Goal: Information Seeking & Learning: Check status

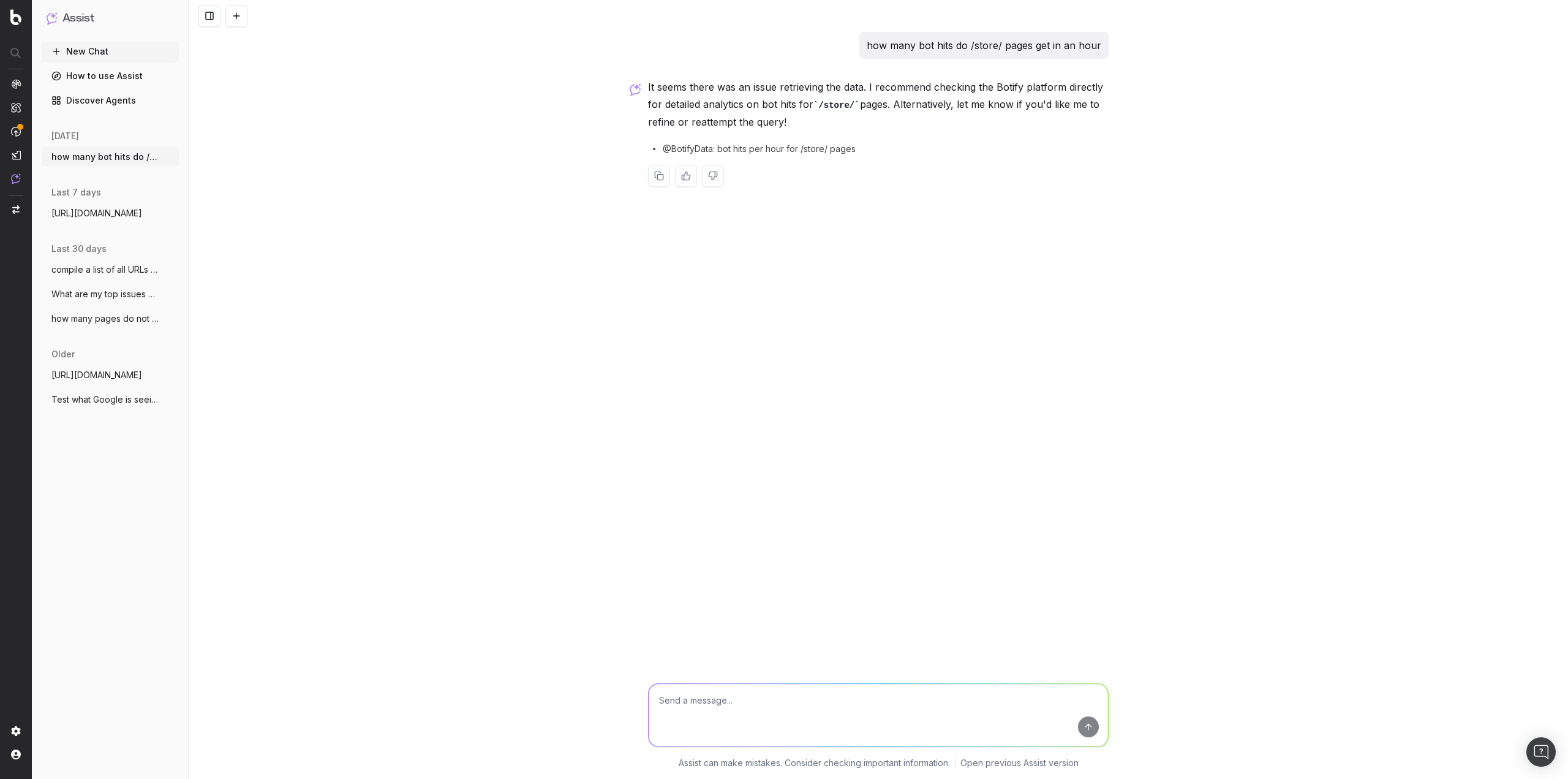
click at [827, 259] on div "how many bot hits do /store/ pages get in an hour It seems there was an issue r…" at bounding box center [878, 389] width 1379 height 779
click at [66, 167] on span "LogAnalyzer" at bounding box center [68, 164] width 49 height 10
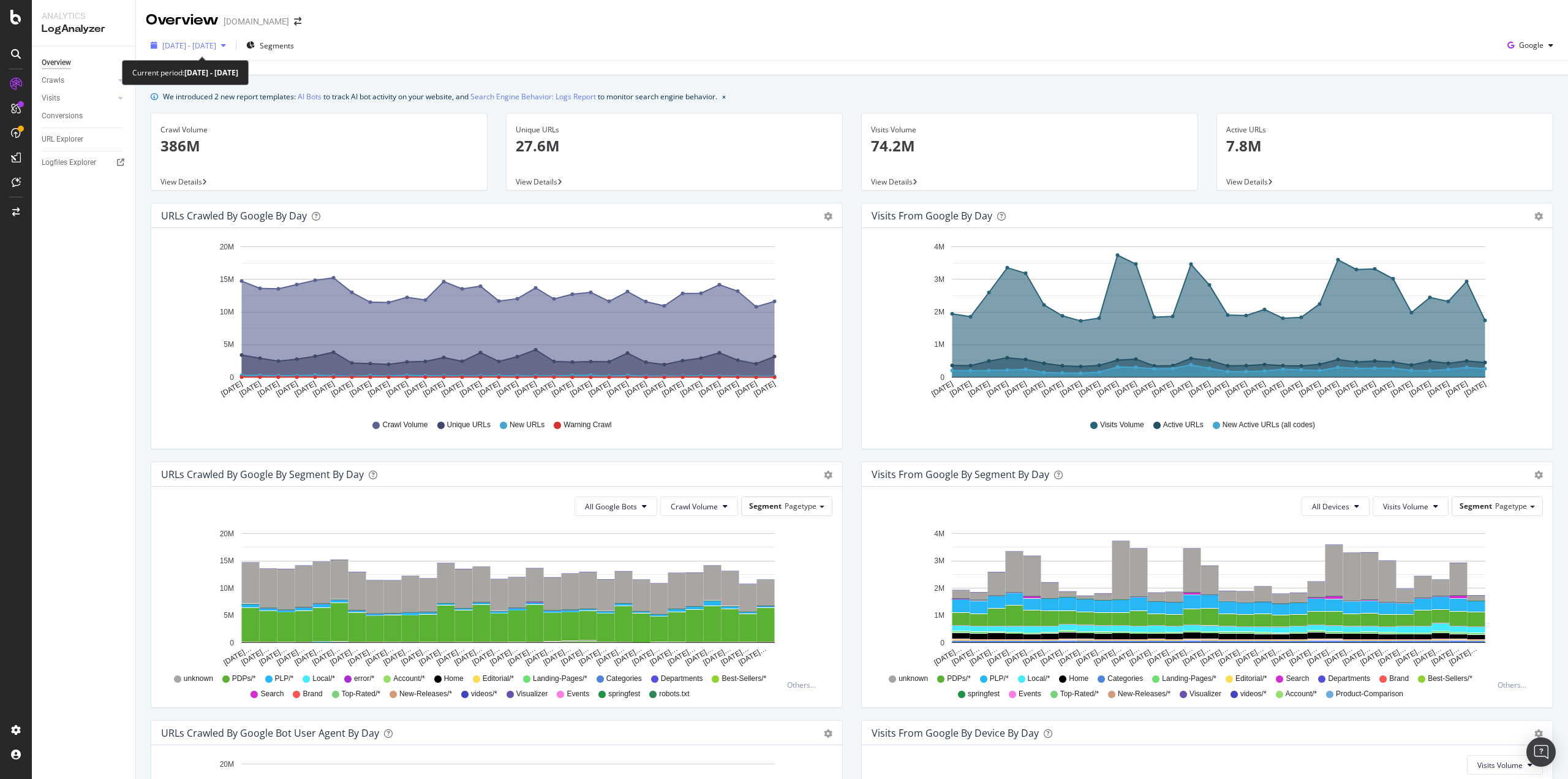
click at [216, 42] on span "2025 Aug. 5th - Sep. 3rd" at bounding box center [189, 45] width 54 height 10
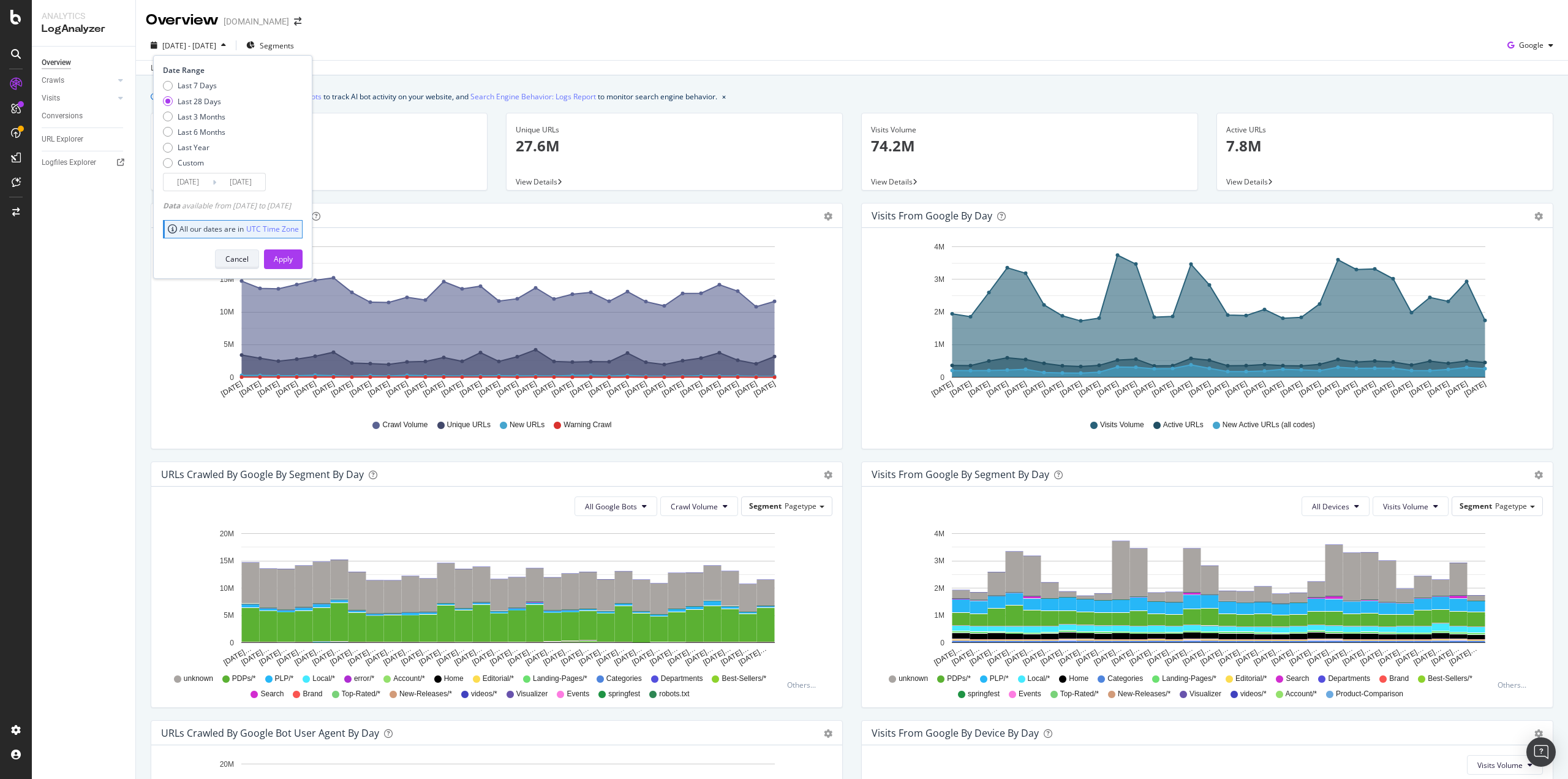
click at [248, 256] on div "Cancel" at bounding box center [237, 259] width 23 height 10
click at [81, 80] on link "Crawls" at bounding box center [78, 81] width 73 height 13
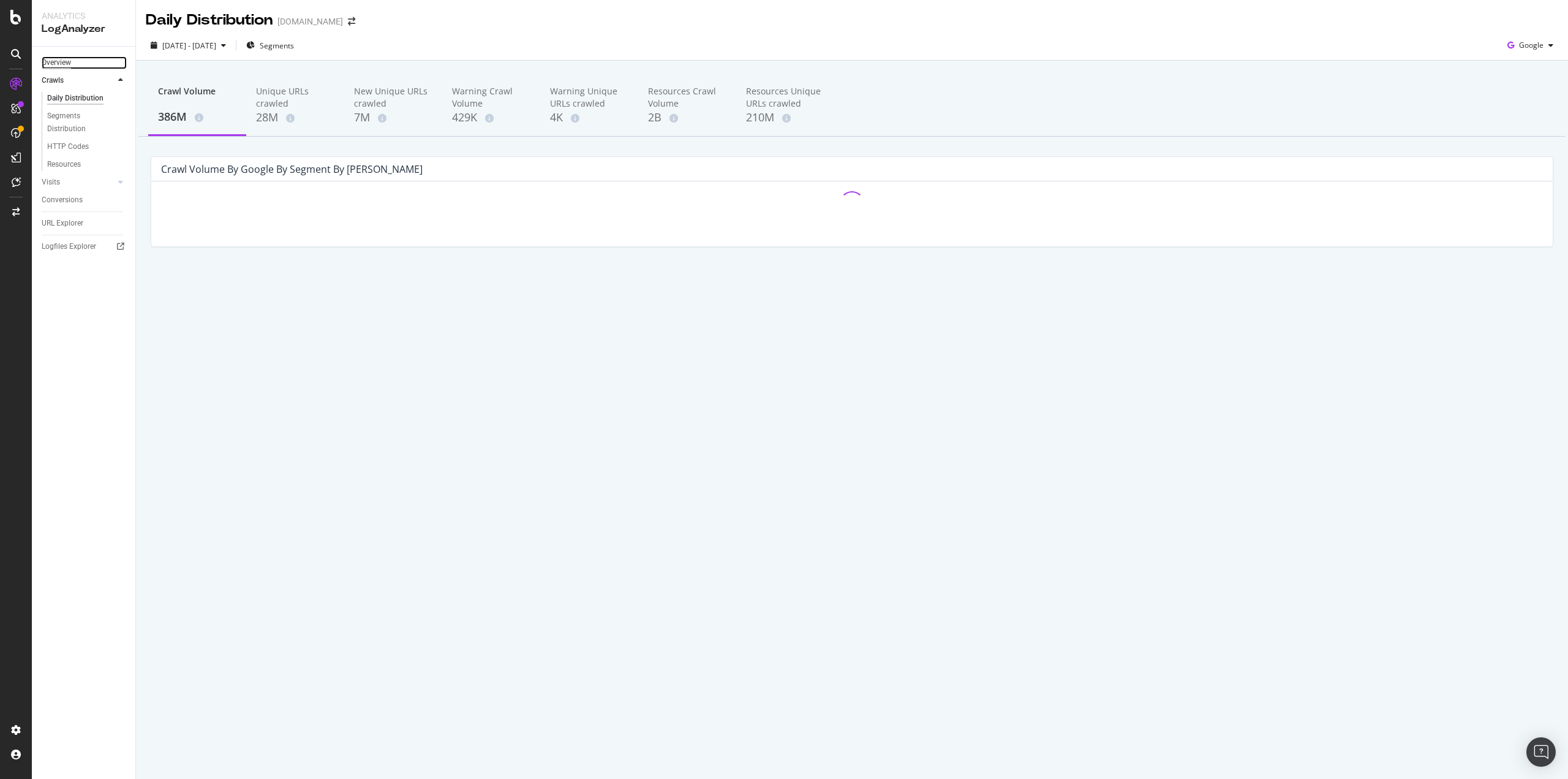
click at [65, 59] on div "Overview" at bounding box center [56, 63] width 29 height 13
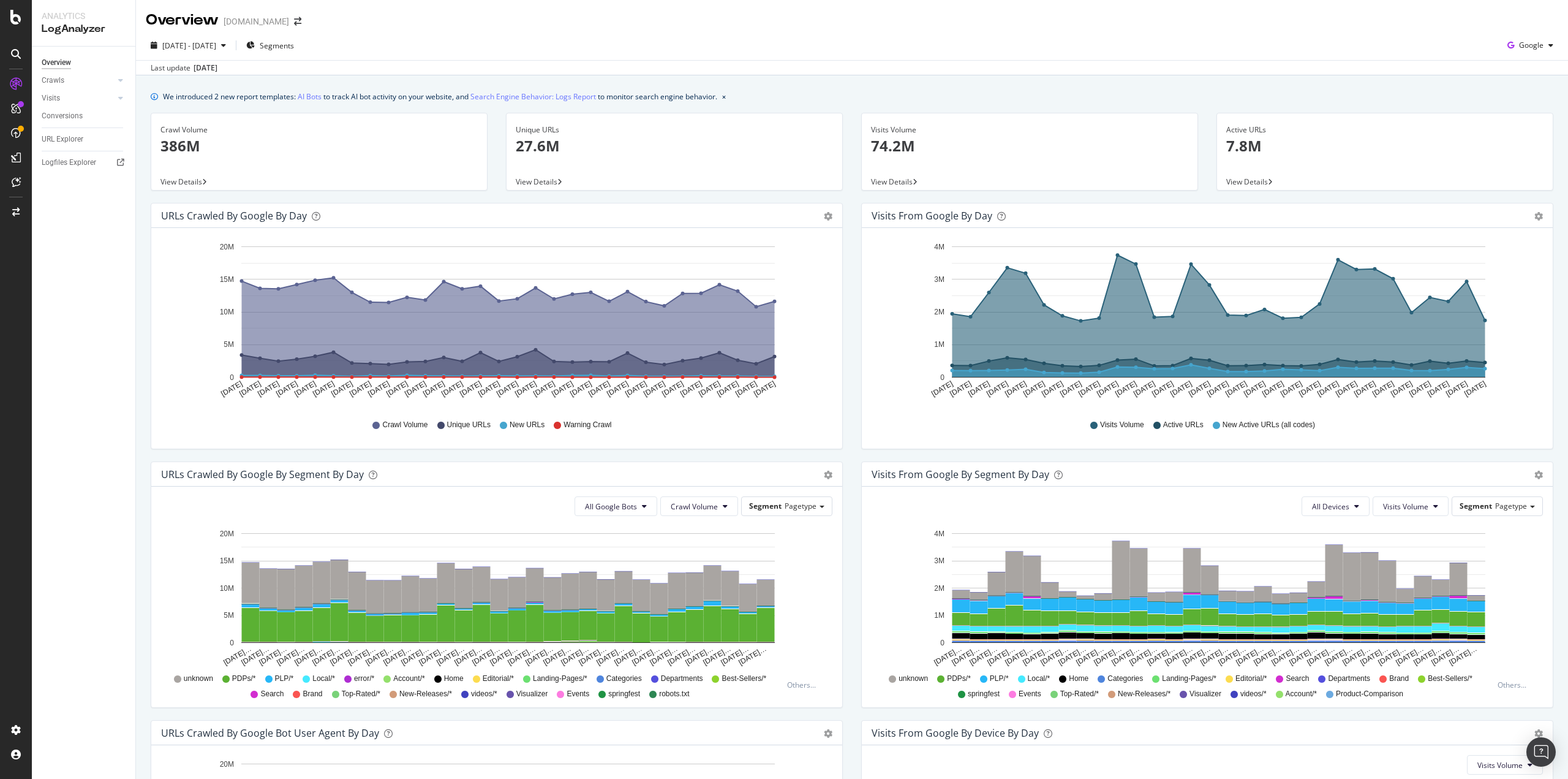
click at [190, 181] on span "View Details" at bounding box center [181, 181] width 42 height 10
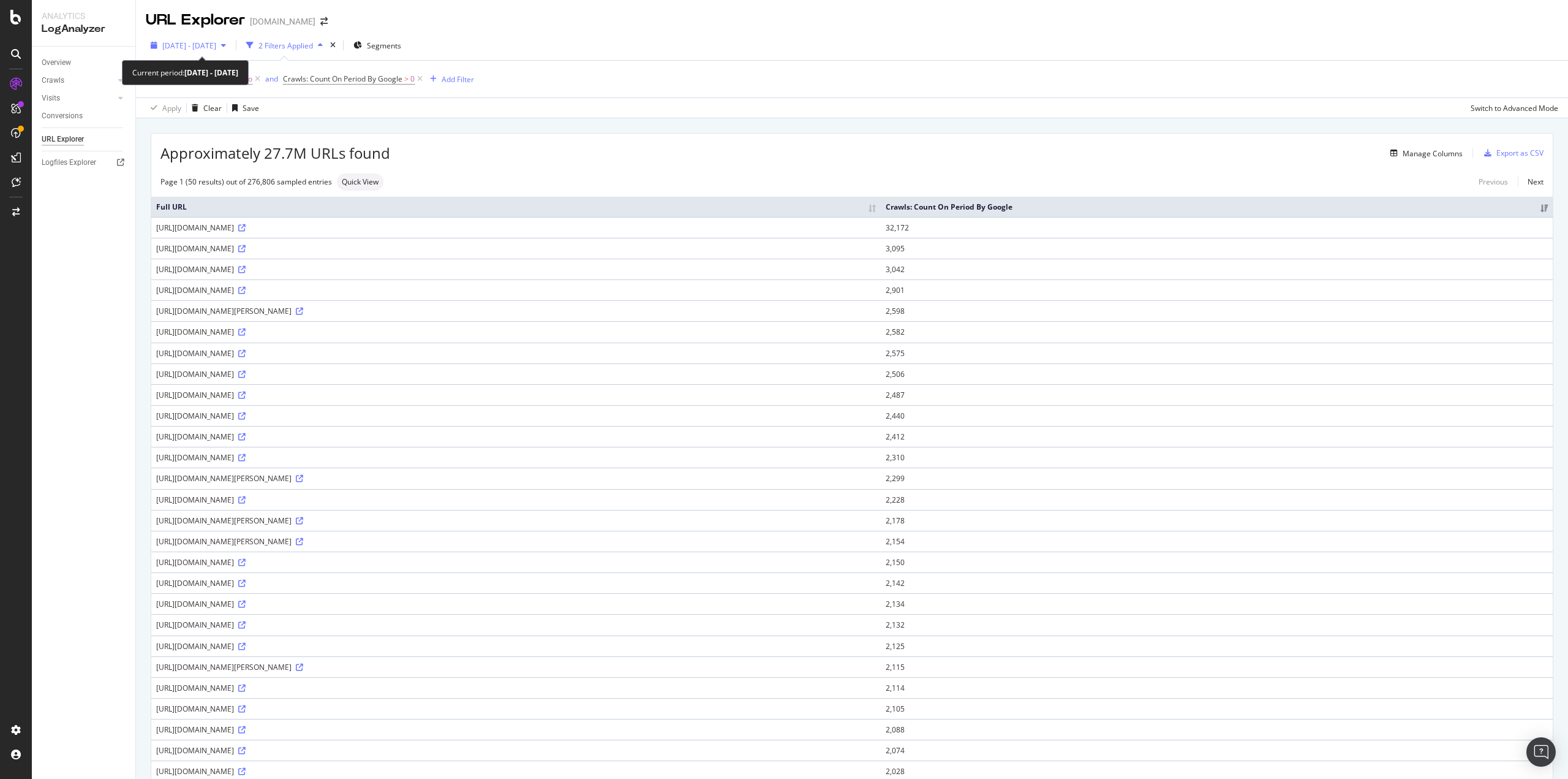
click at [216, 40] on span "2025 Aug. 5th - Sep. 3rd" at bounding box center [189, 45] width 54 height 10
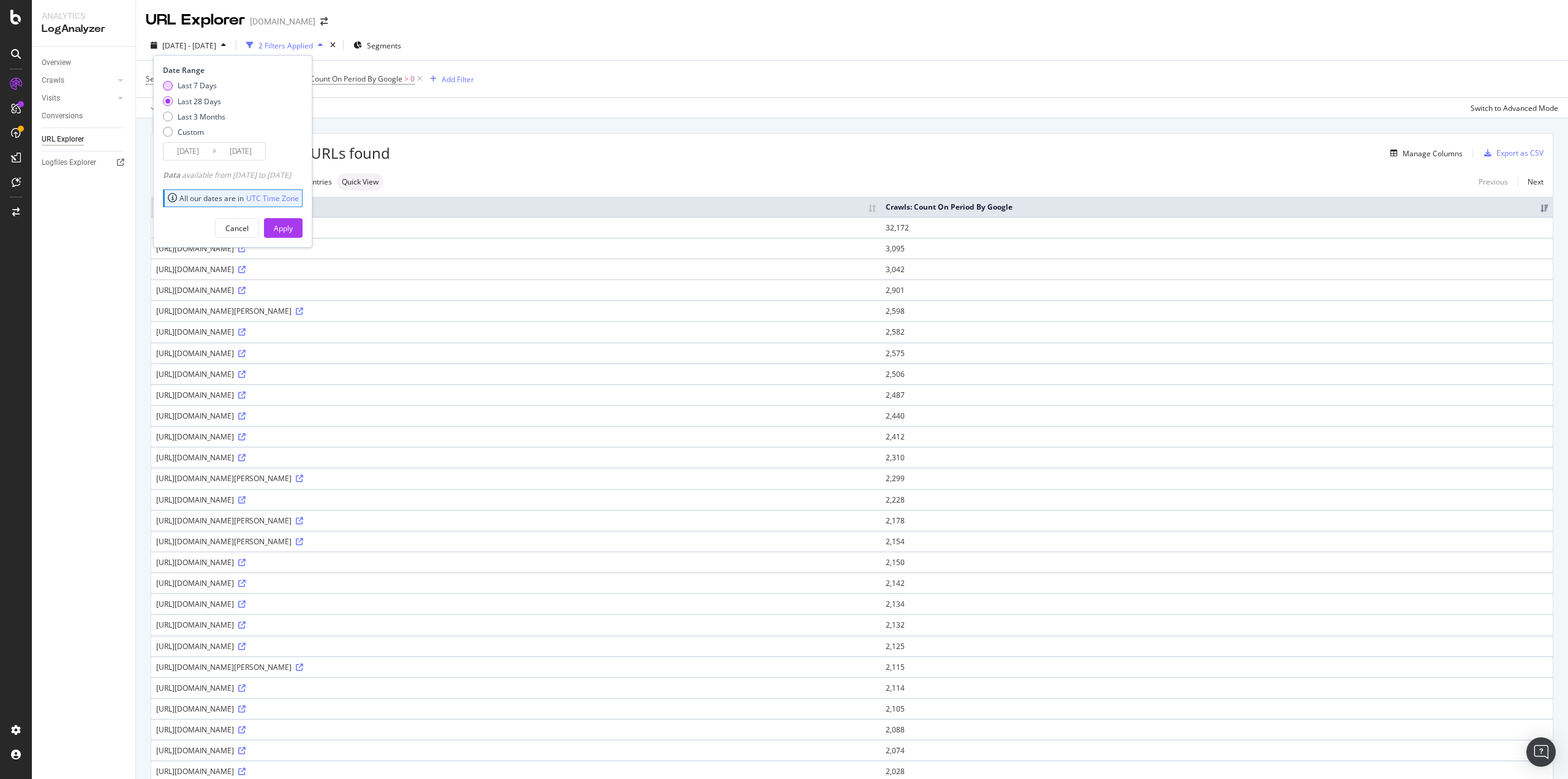
click at [208, 87] on div "Last 7 Days" at bounding box center [197, 86] width 39 height 10
type input "2025/08/28"
click at [291, 231] on button "Apply" at bounding box center [283, 228] width 38 height 20
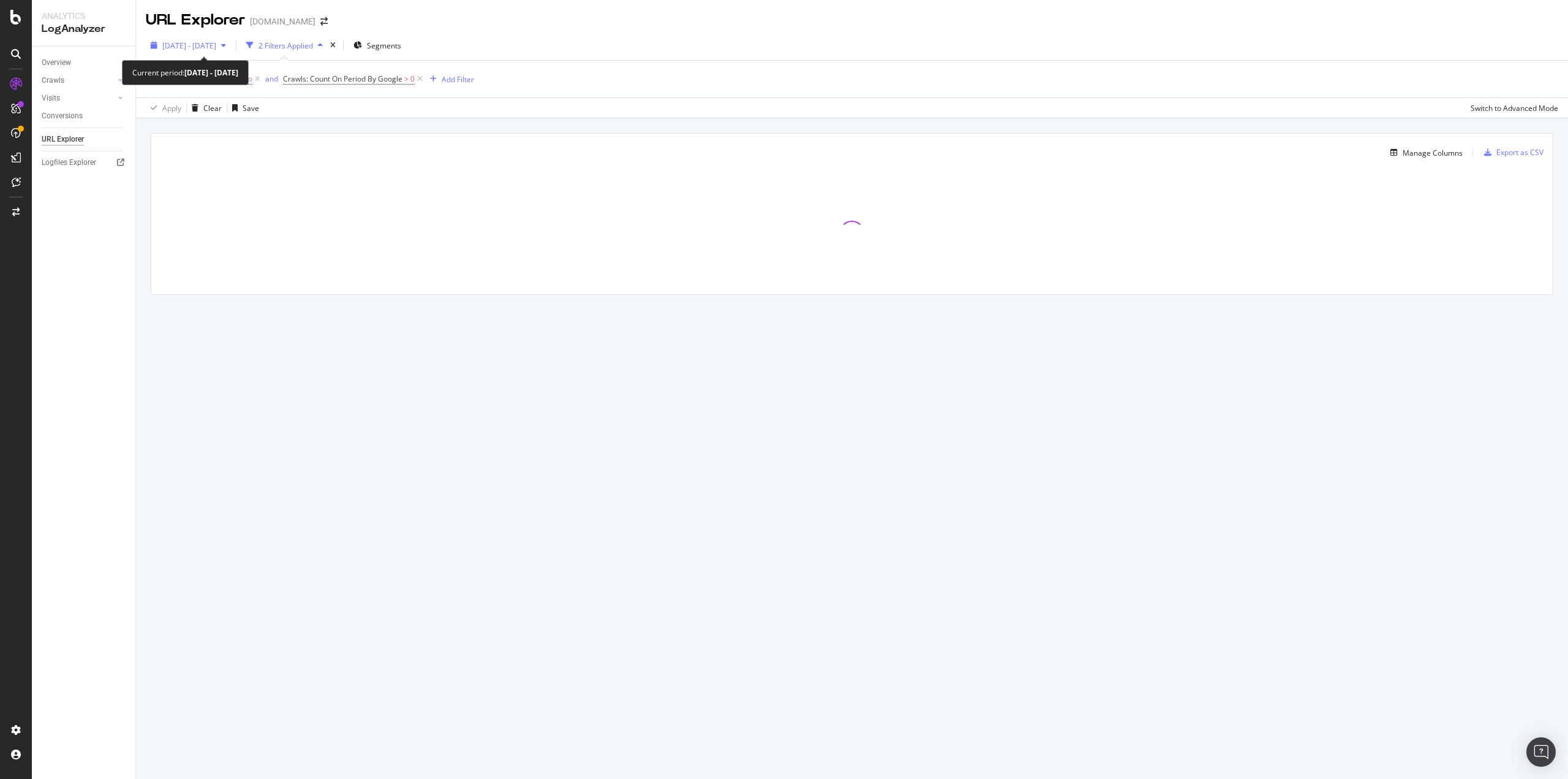
click at [216, 49] on span "2025 Aug. 28th - Sep. 3rd" at bounding box center [189, 45] width 54 height 10
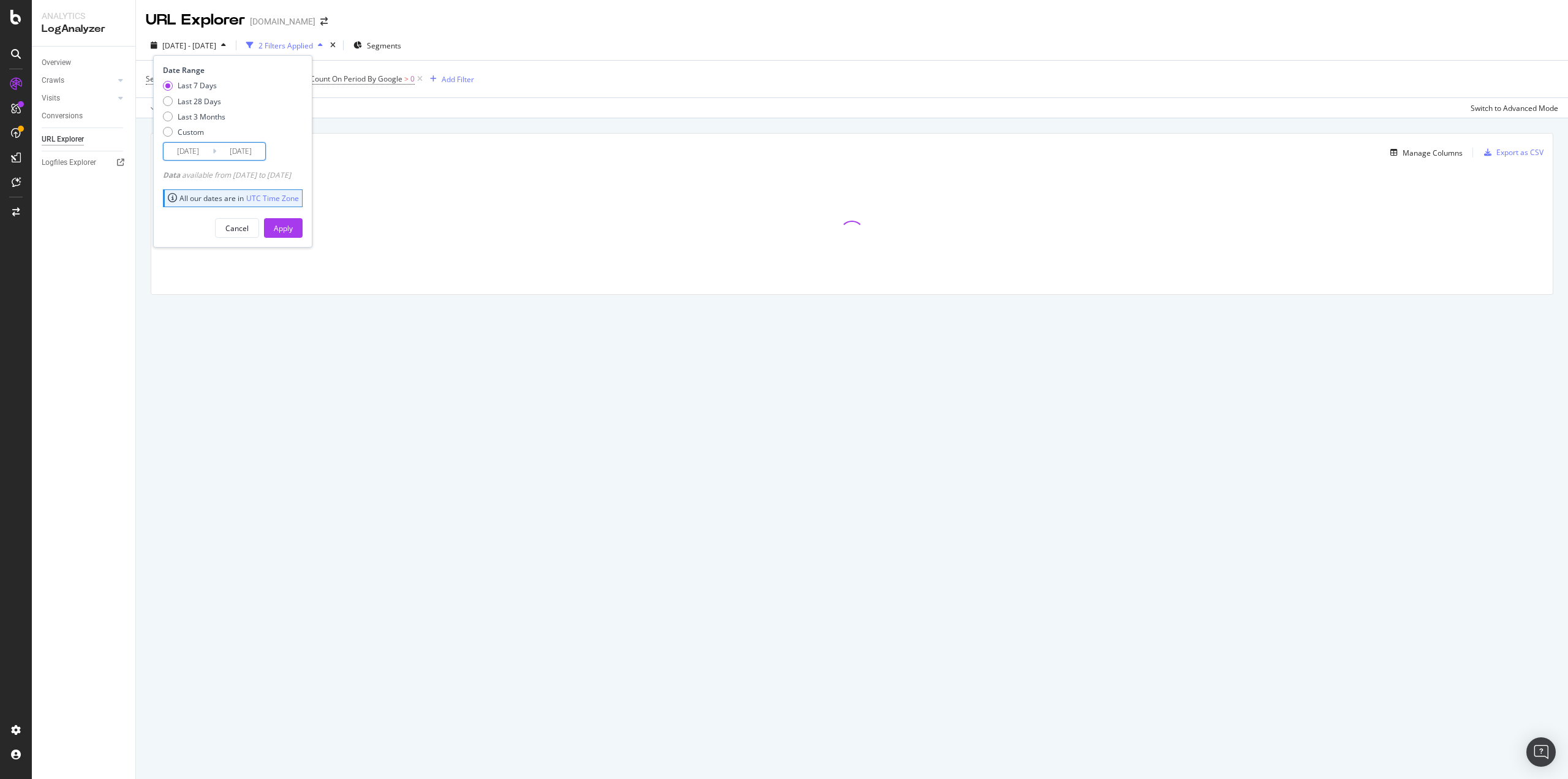
click at [194, 148] on input "2025/08/28" at bounding box center [188, 151] width 49 height 17
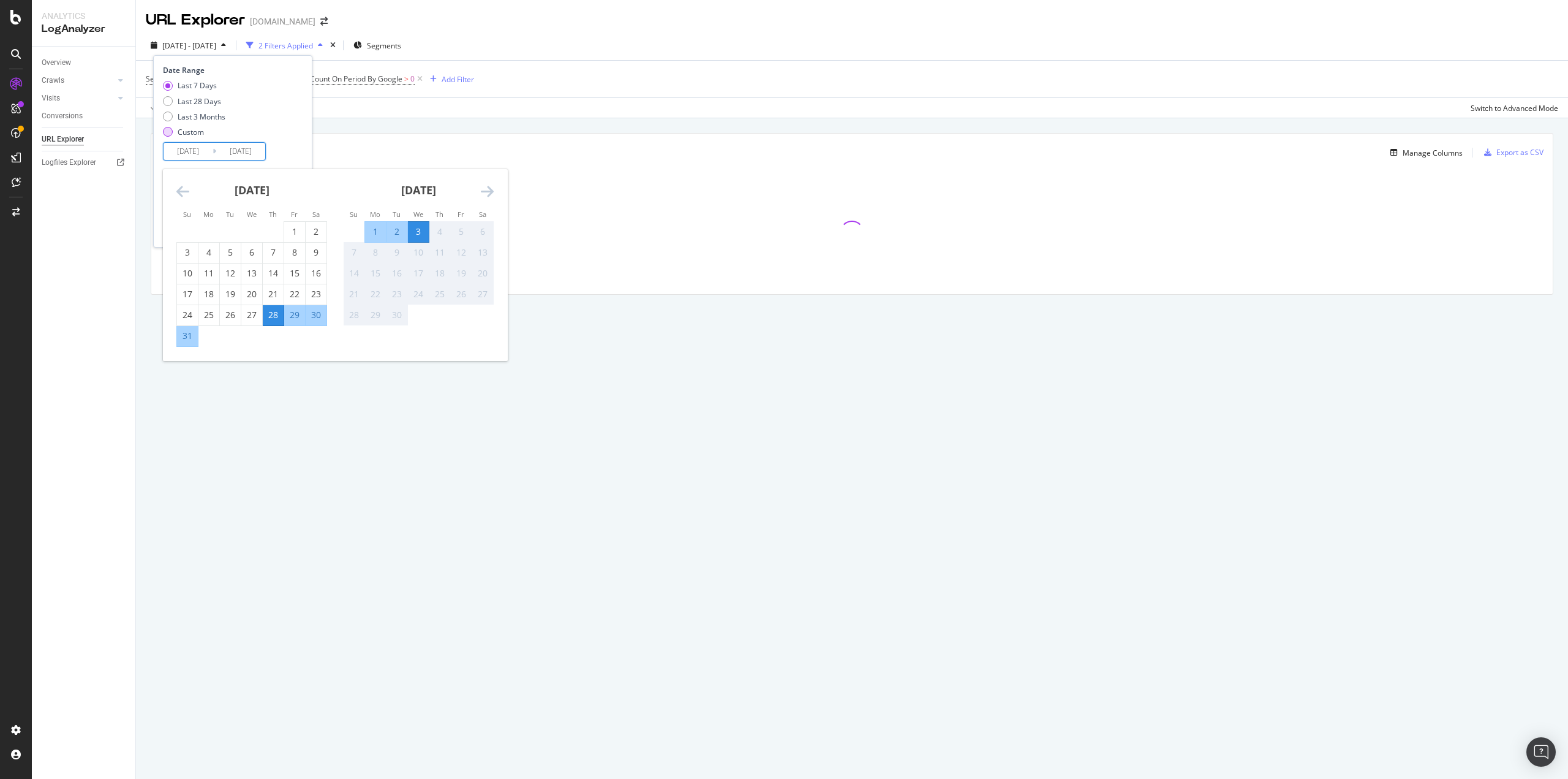
click at [188, 133] on div "Custom" at bounding box center [190, 132] width 26 height 10
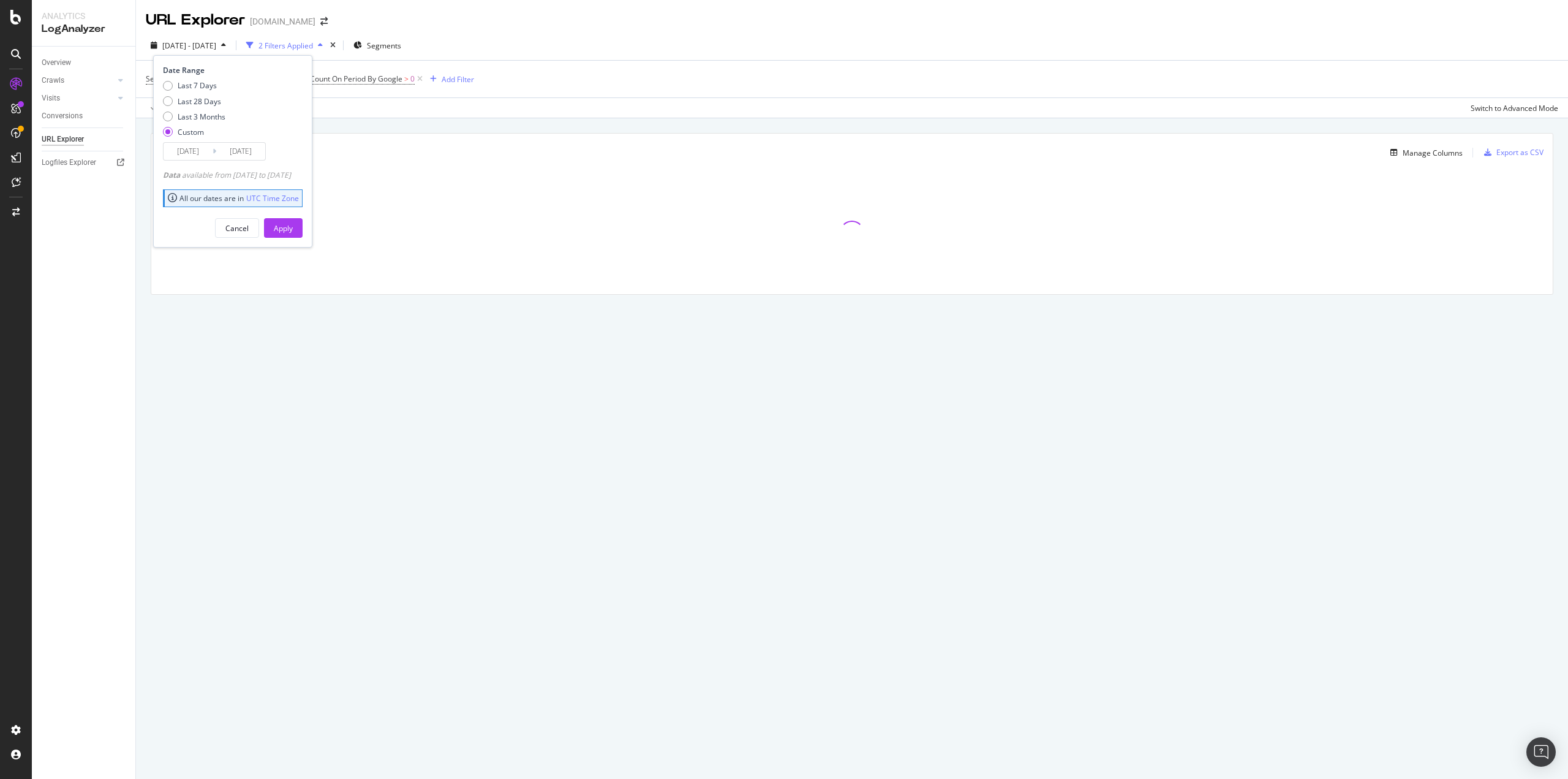
click at [190, 150] on input "2025/08/07" at bounding box center [188, 151] width 49 height 17
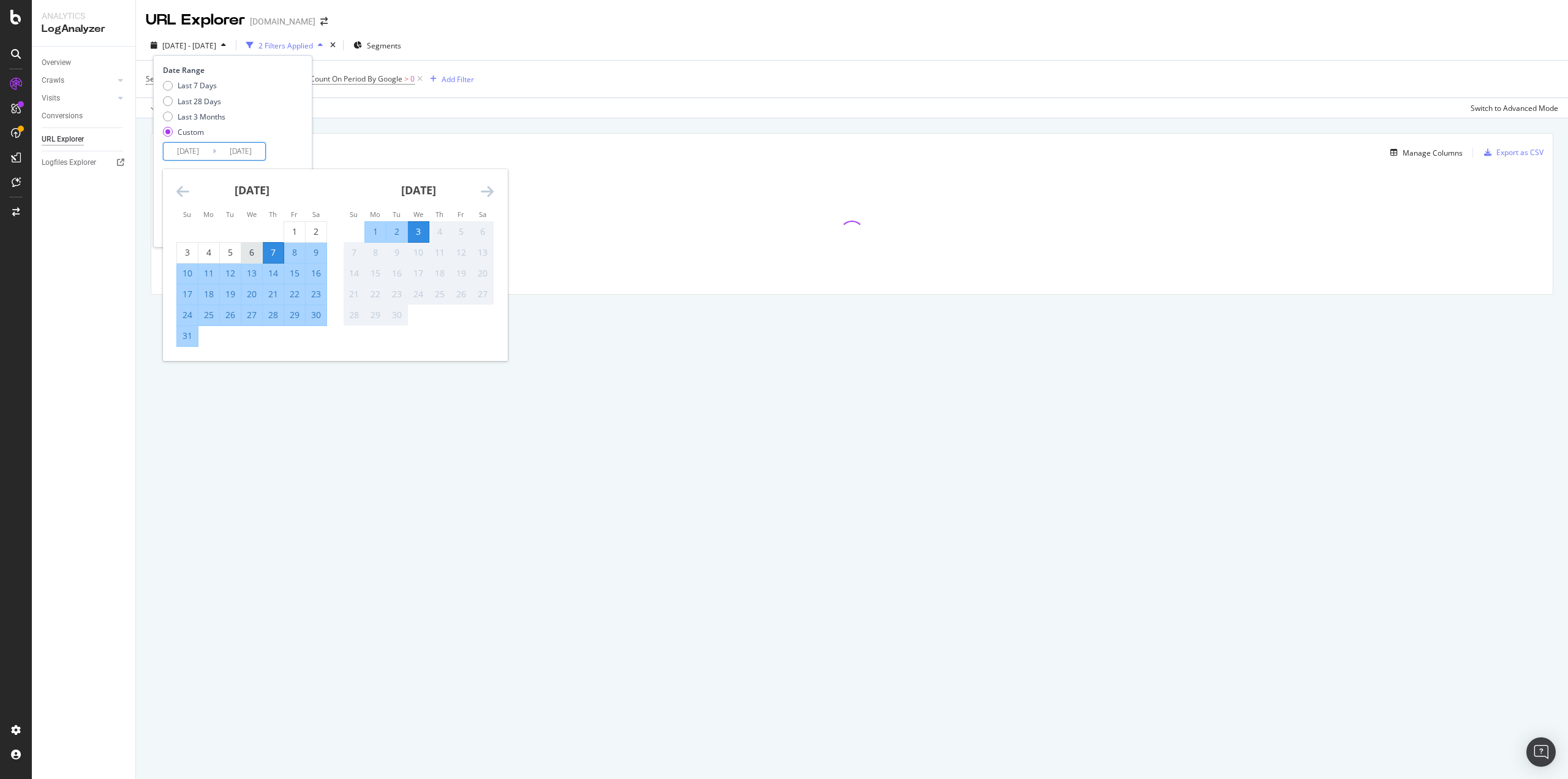
click at [250, 254] on div "6" at bounding box center [252, 252] width 21 height 12
type input "2025/08/06"
click at [210, 275] on div "11" at bounding box center [209, 273] width 21 height 12
type input "2025/08/11"
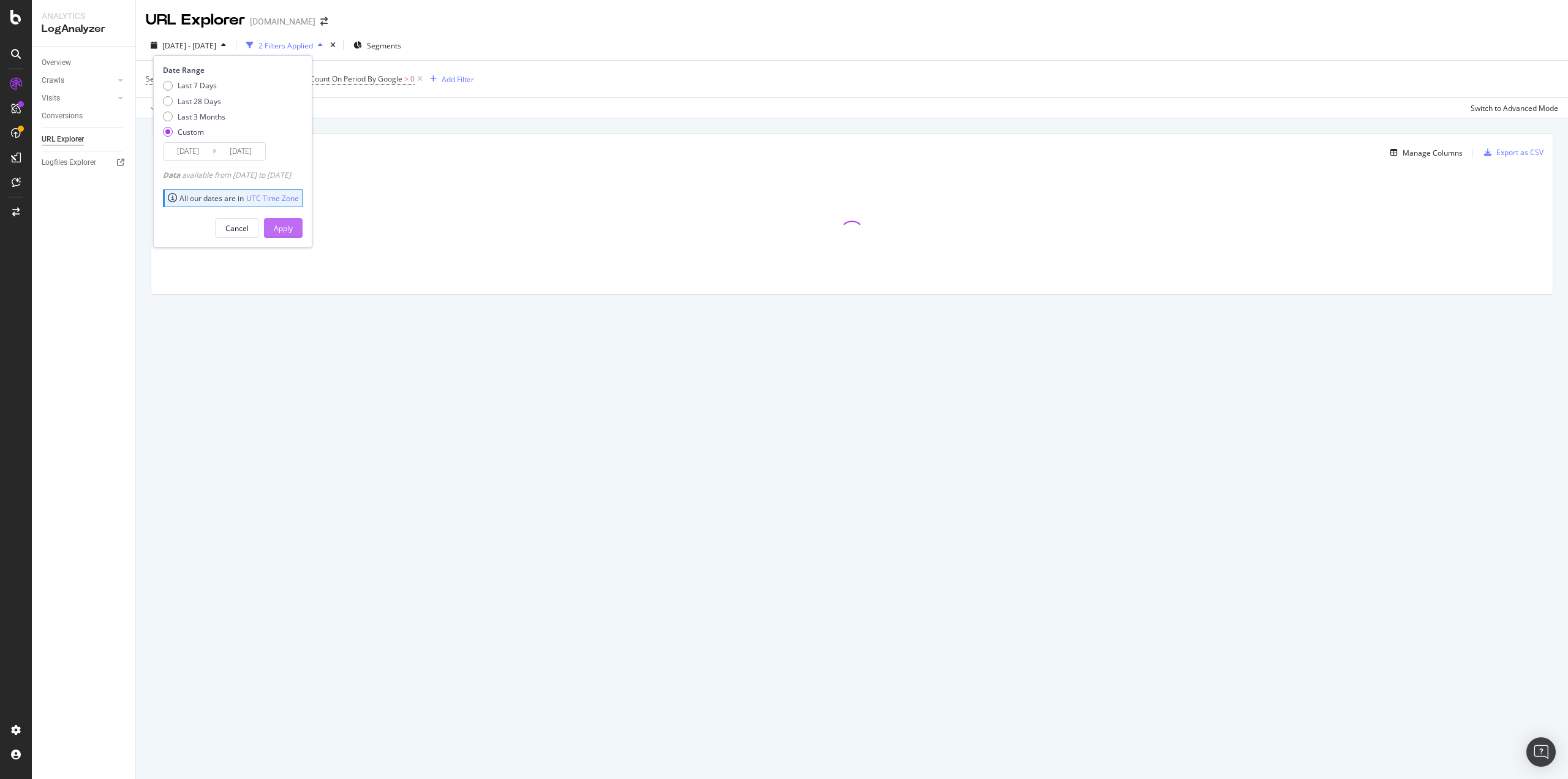
click at [293, 230] on div "Apply" at bounding box center [284, 228] width 19 height 10
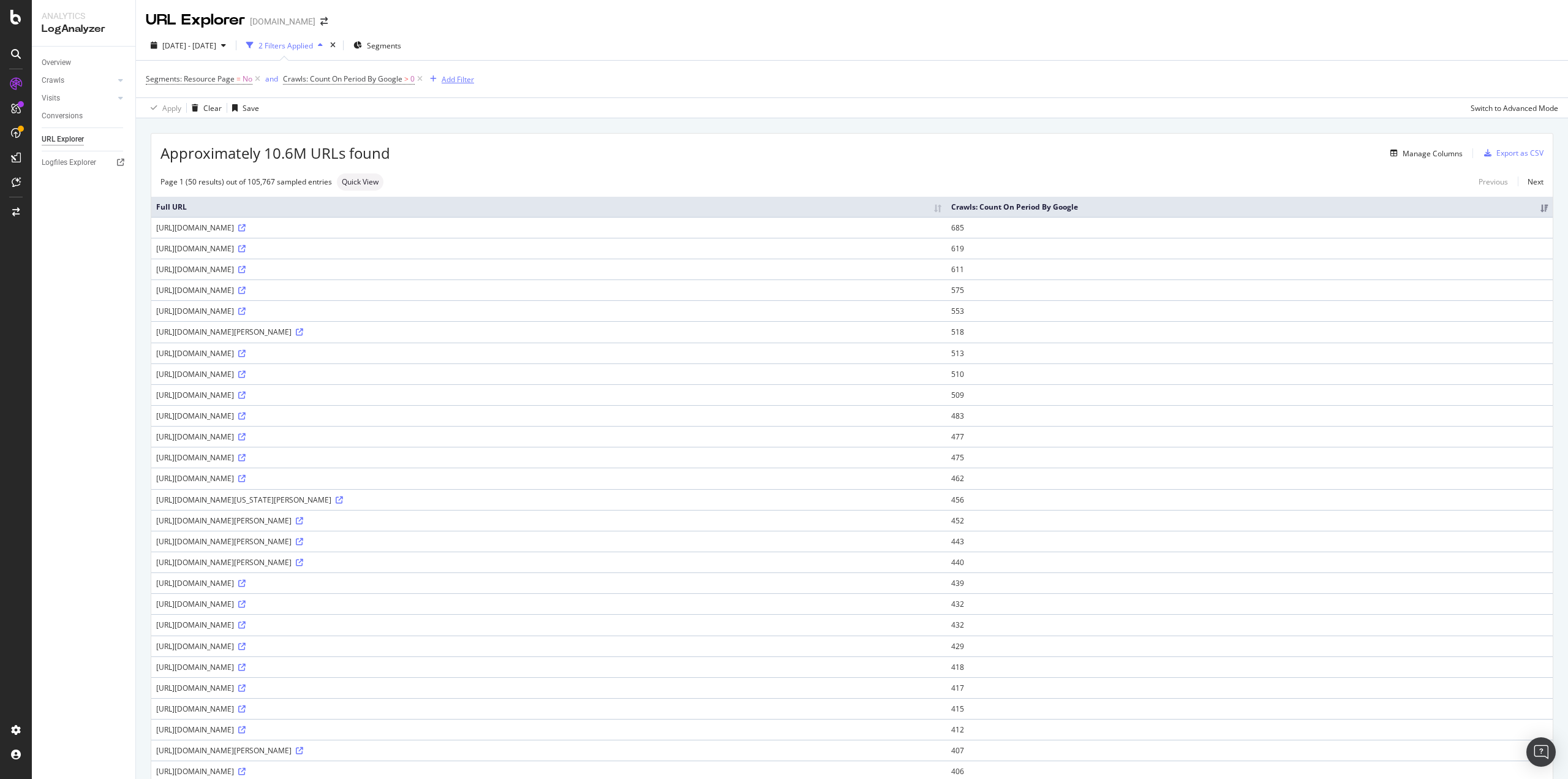
click at [454, 76] on div "Add Filter" at bounding box center [457, 79] width 33 height 10
click at [439, 167] on icon at bounding box center [438, 166] width 4 height 8
click at [443, 181] on icon at bounding box center [445, 183] width 4 height 8
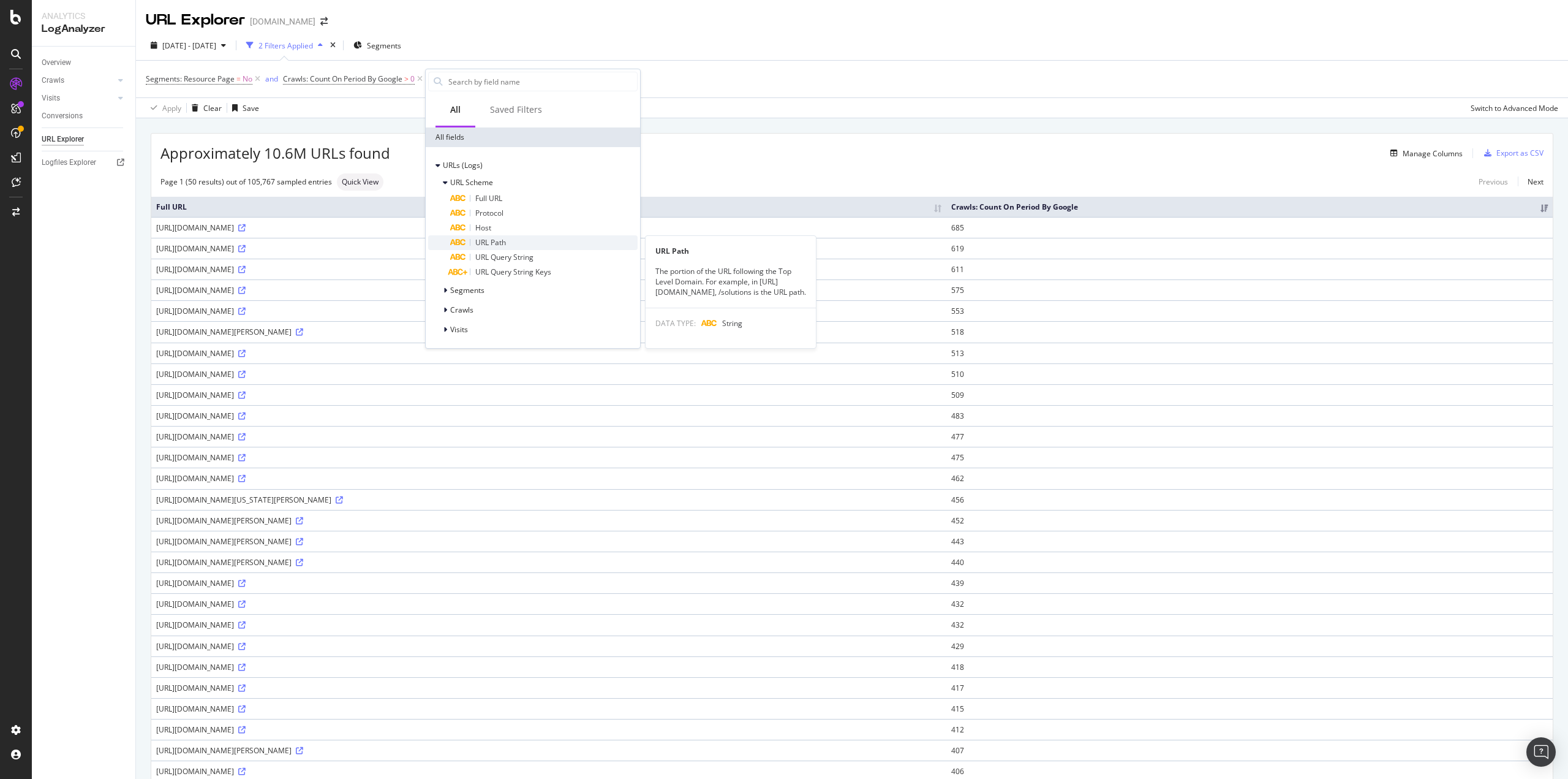
click at [510, 243] on div "URL Path" at bounding box center [544, 242] width 187 height 15
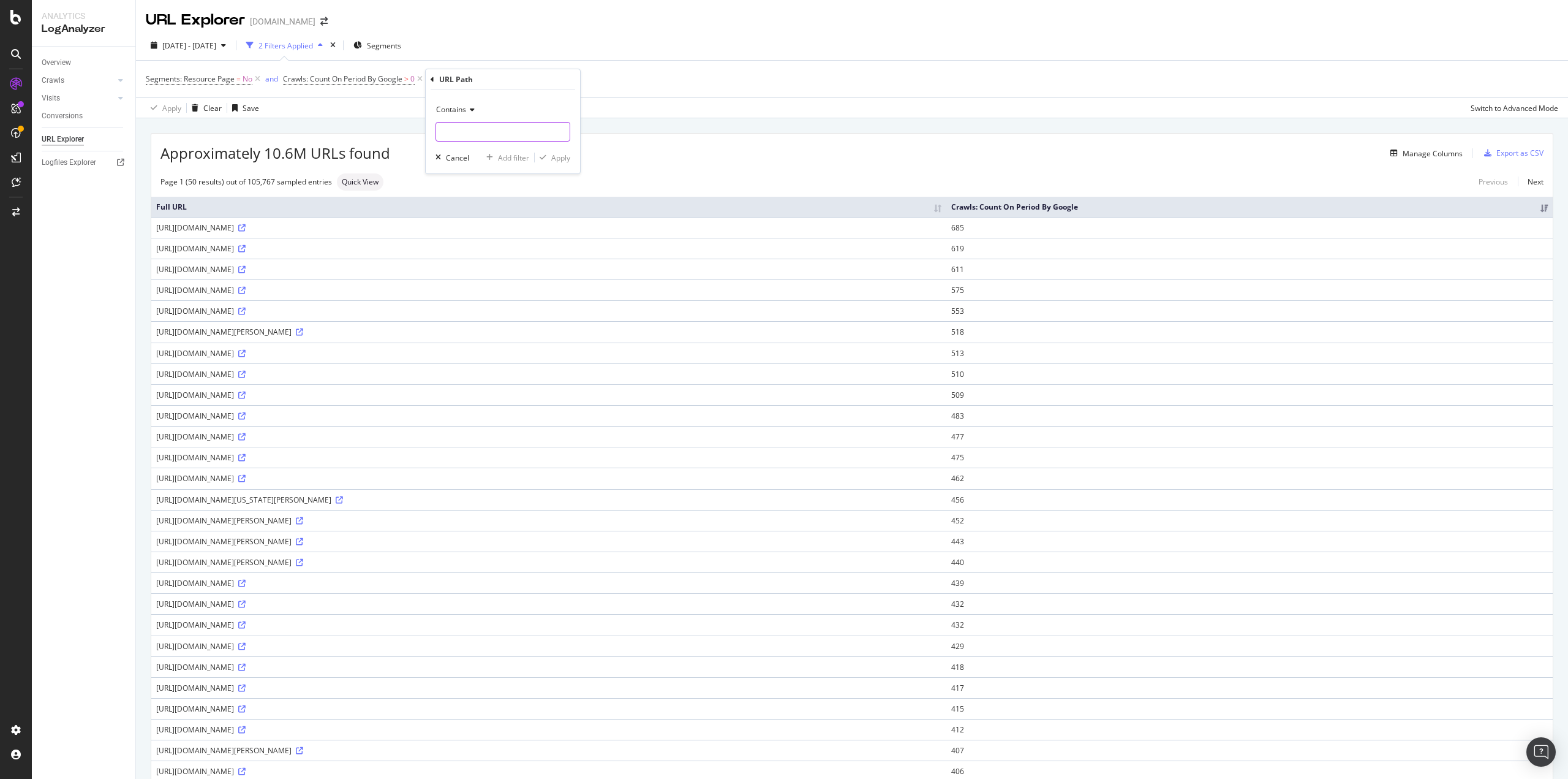
click at [480, 137] on input "text" at bounding box center [503, 132] width 133 height 20
type input "/store/"
click at [568, 160] on div "Apply" at bounding box center [561, 158] width 19 height 10
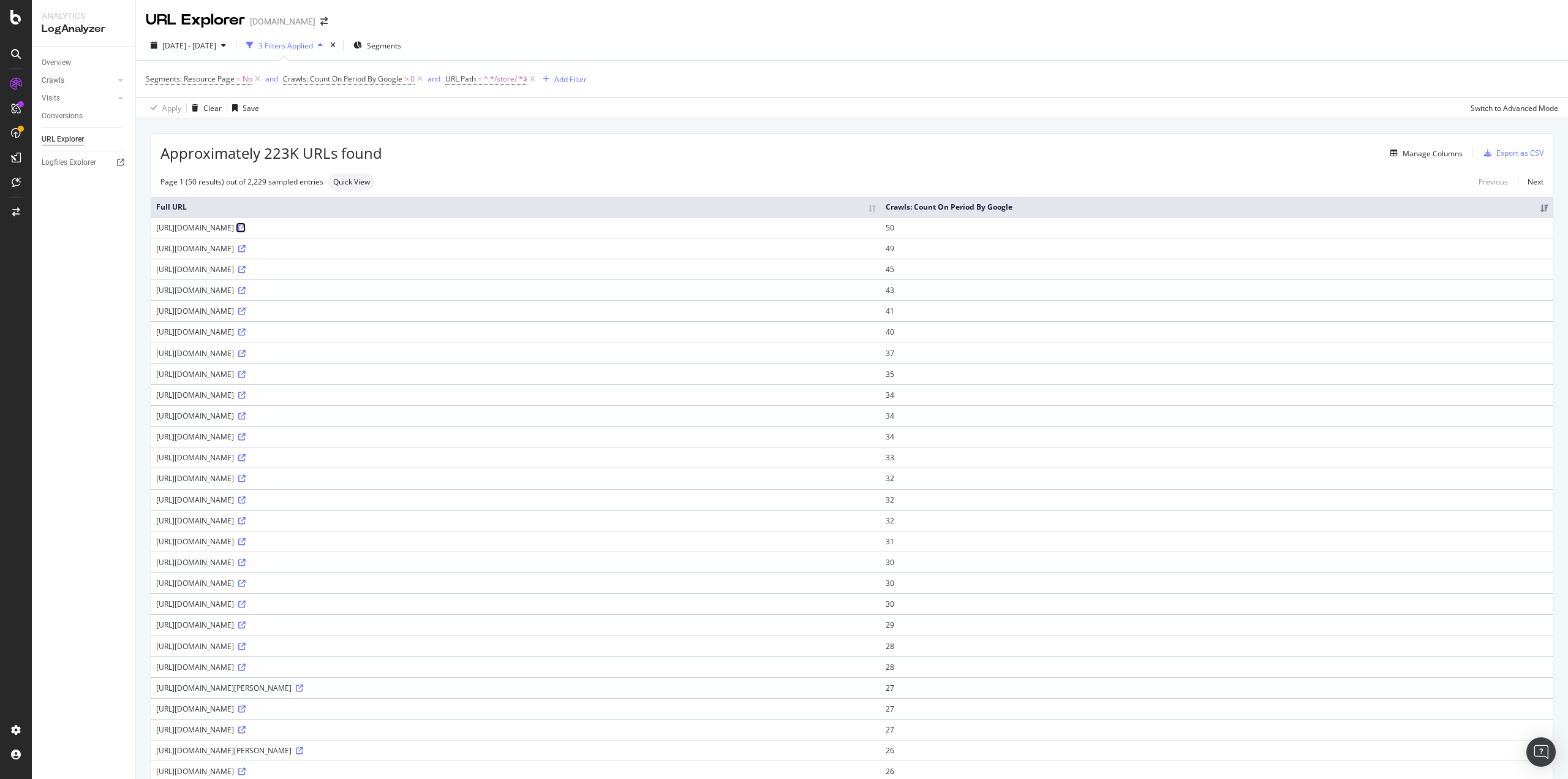
click at [245, 226] on icon at bounding box center [242, 228] width 8 height 8
click at [70, 167] on div "Logfiles Explorer" at bounding box center [68, 163] width 54 height 13
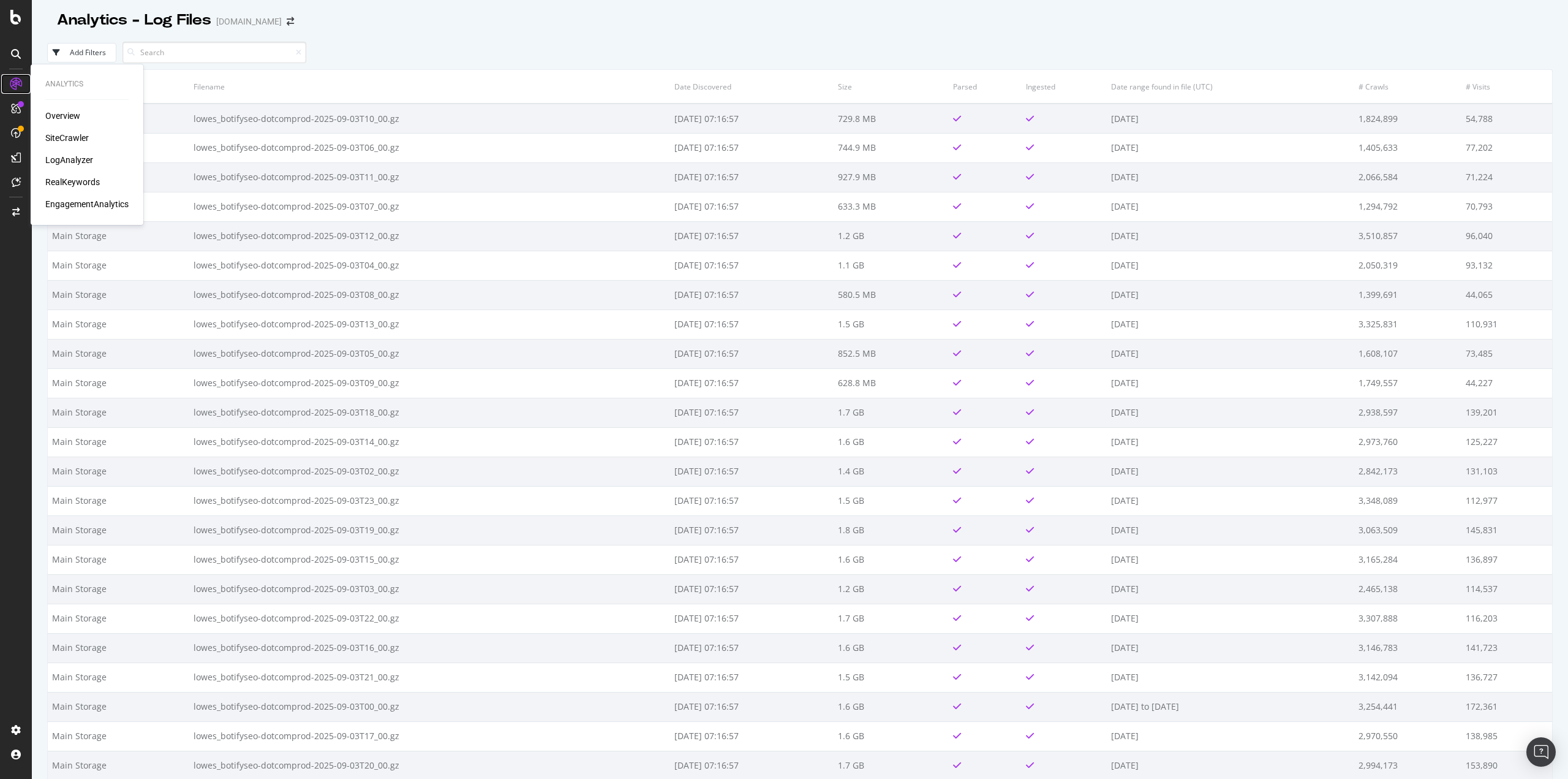
click at [13, 78] on icon at bounding box center [15, 84] width 12 height 12
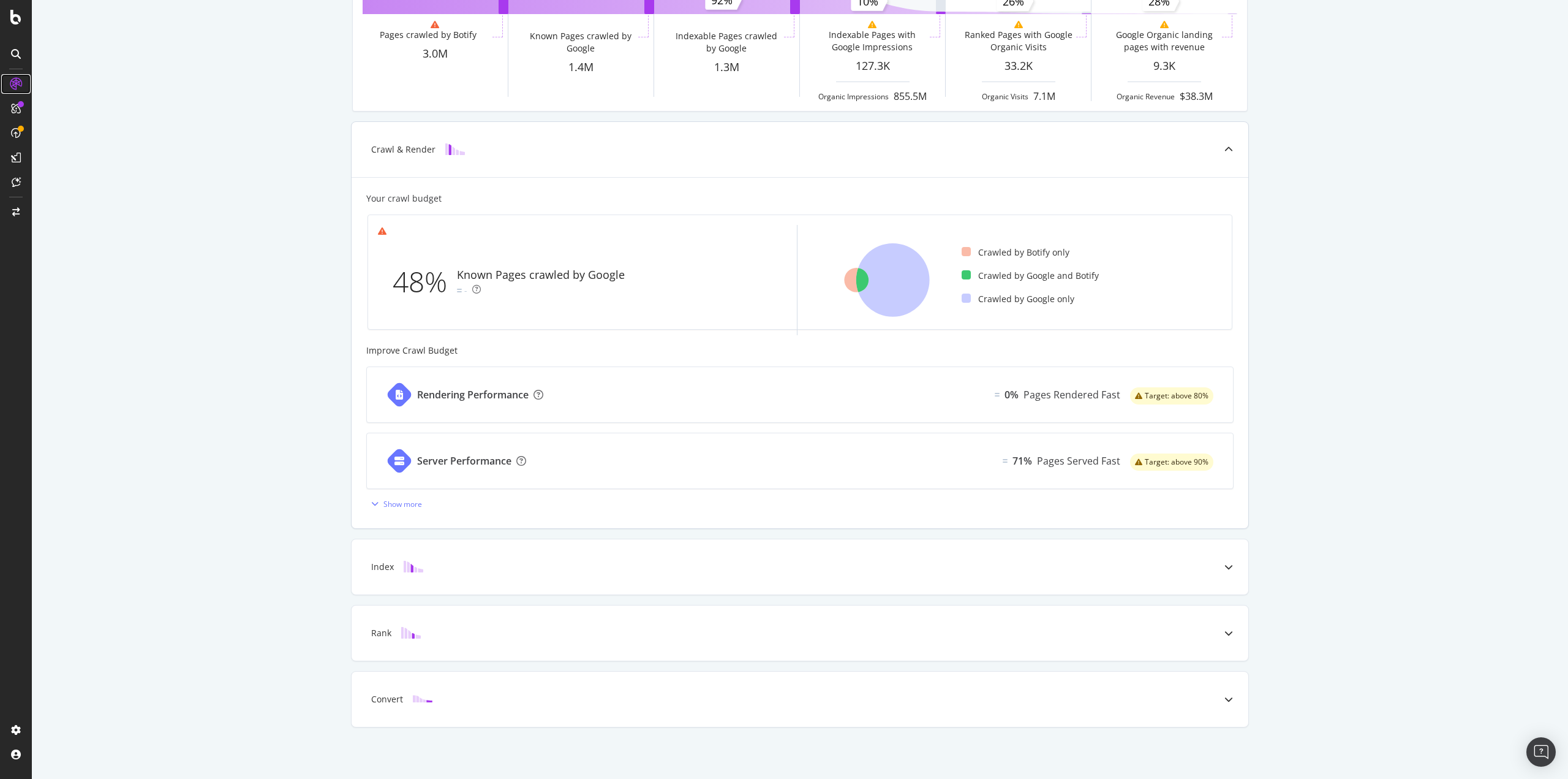
scroll to position [174, 0]
click at [17, 155] on icon at bounding box center [15, 157] width 10 height 10
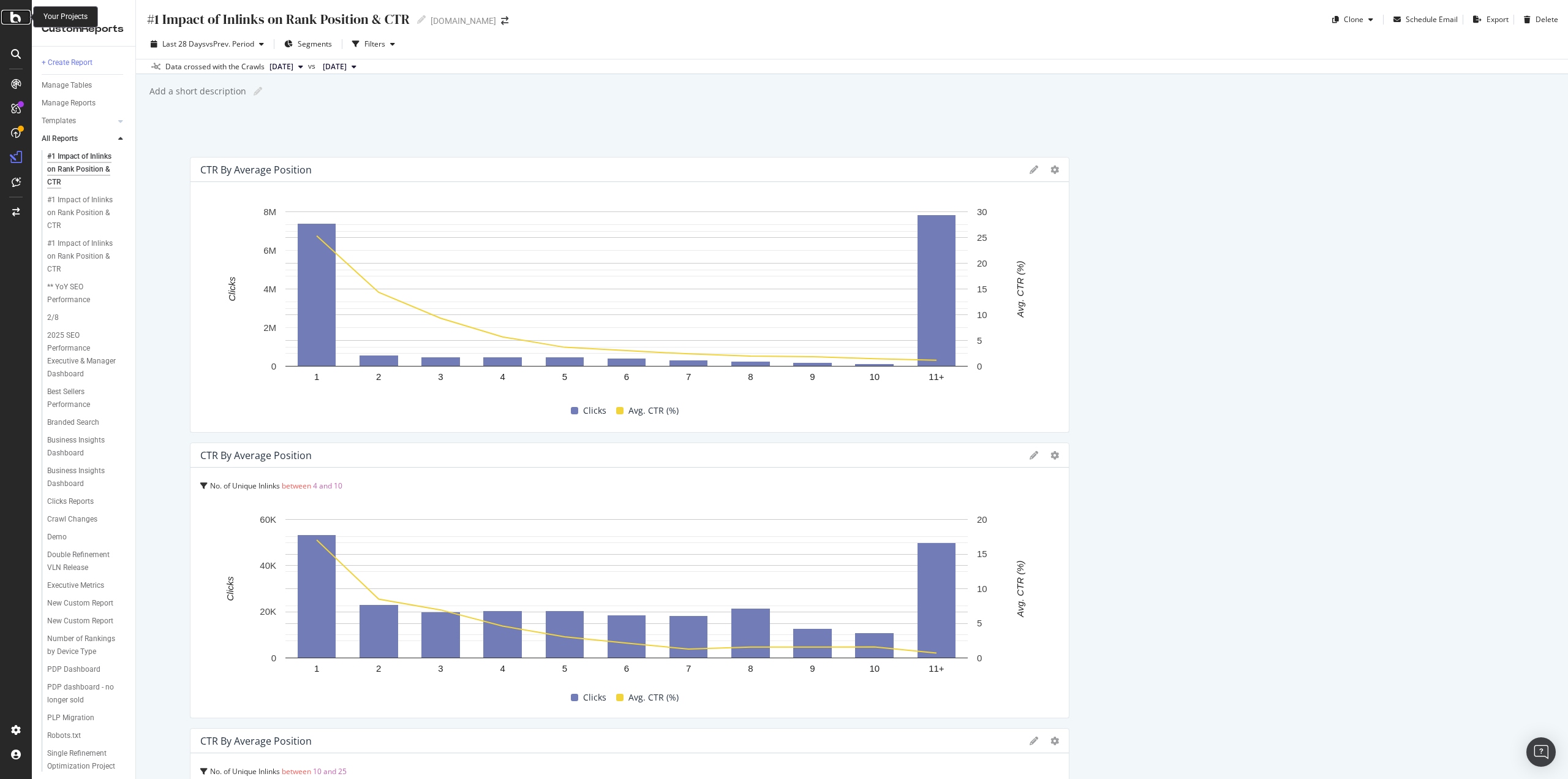
click at [17, 22] on icon at bounding box center [15, 17] width 11 height 15
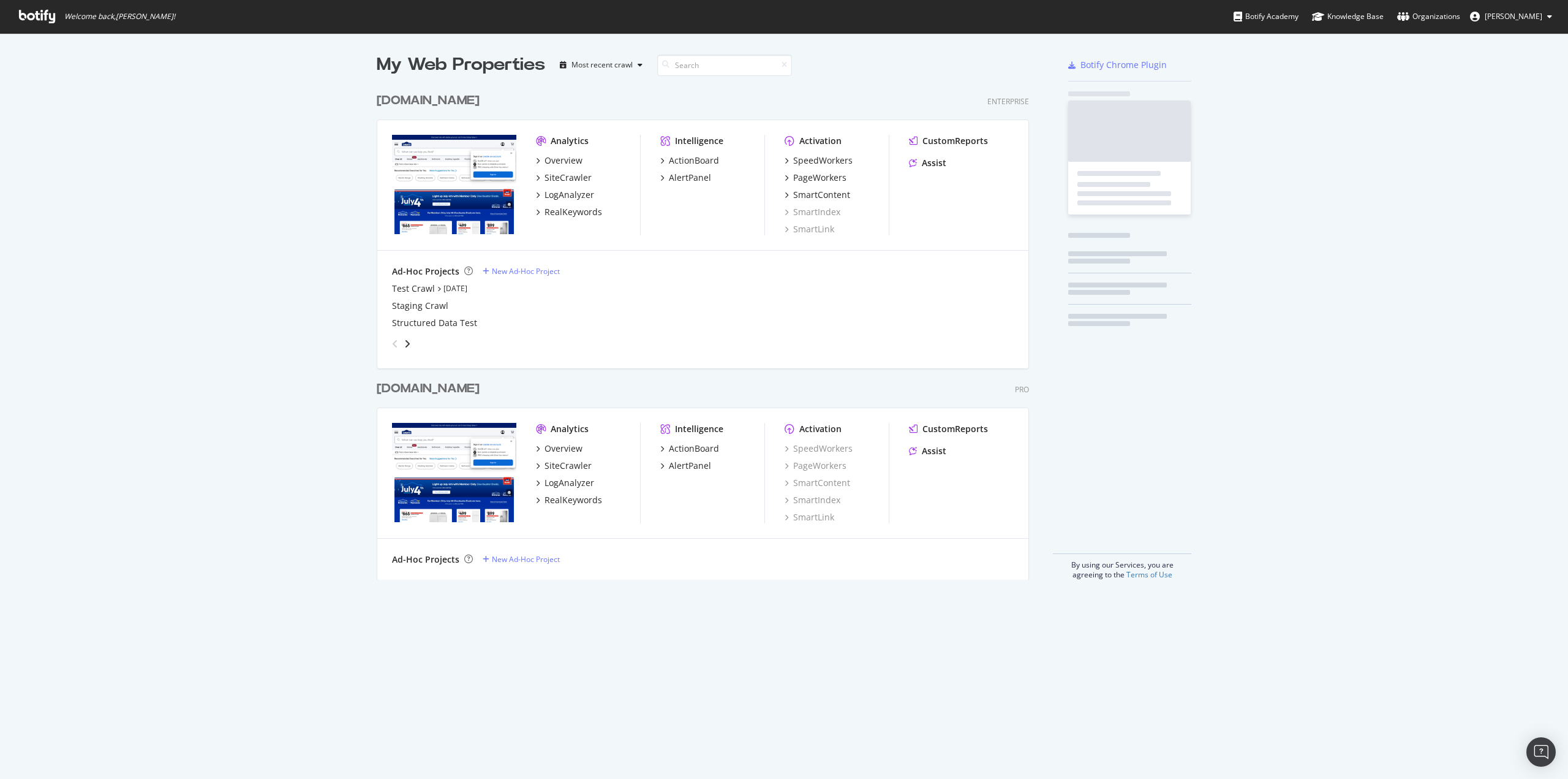
scroll to position [493, 653]
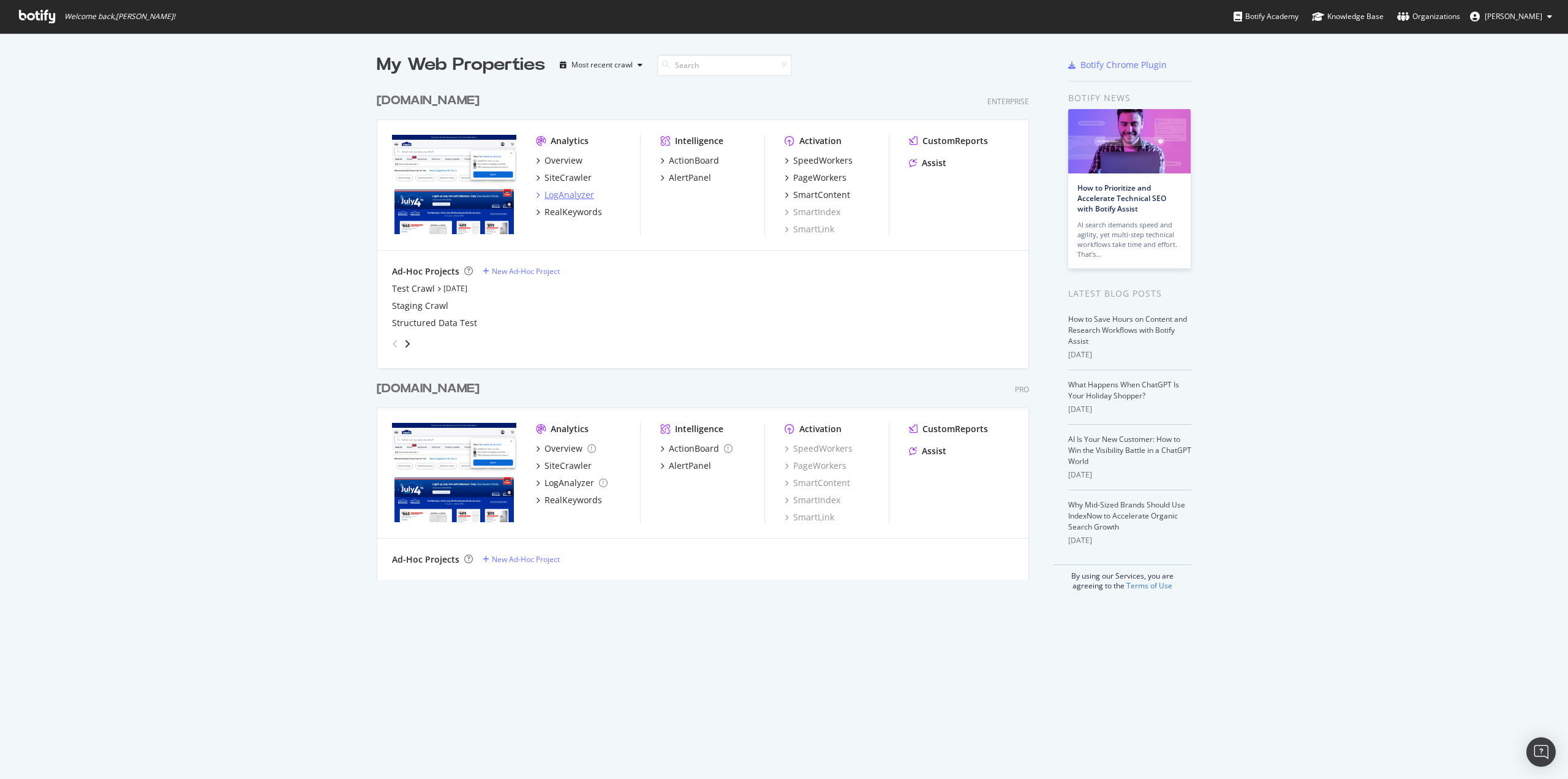
click at [544, 197] on div "LogAnalyzer" at bounding box center [569, 194] width 50 height 12
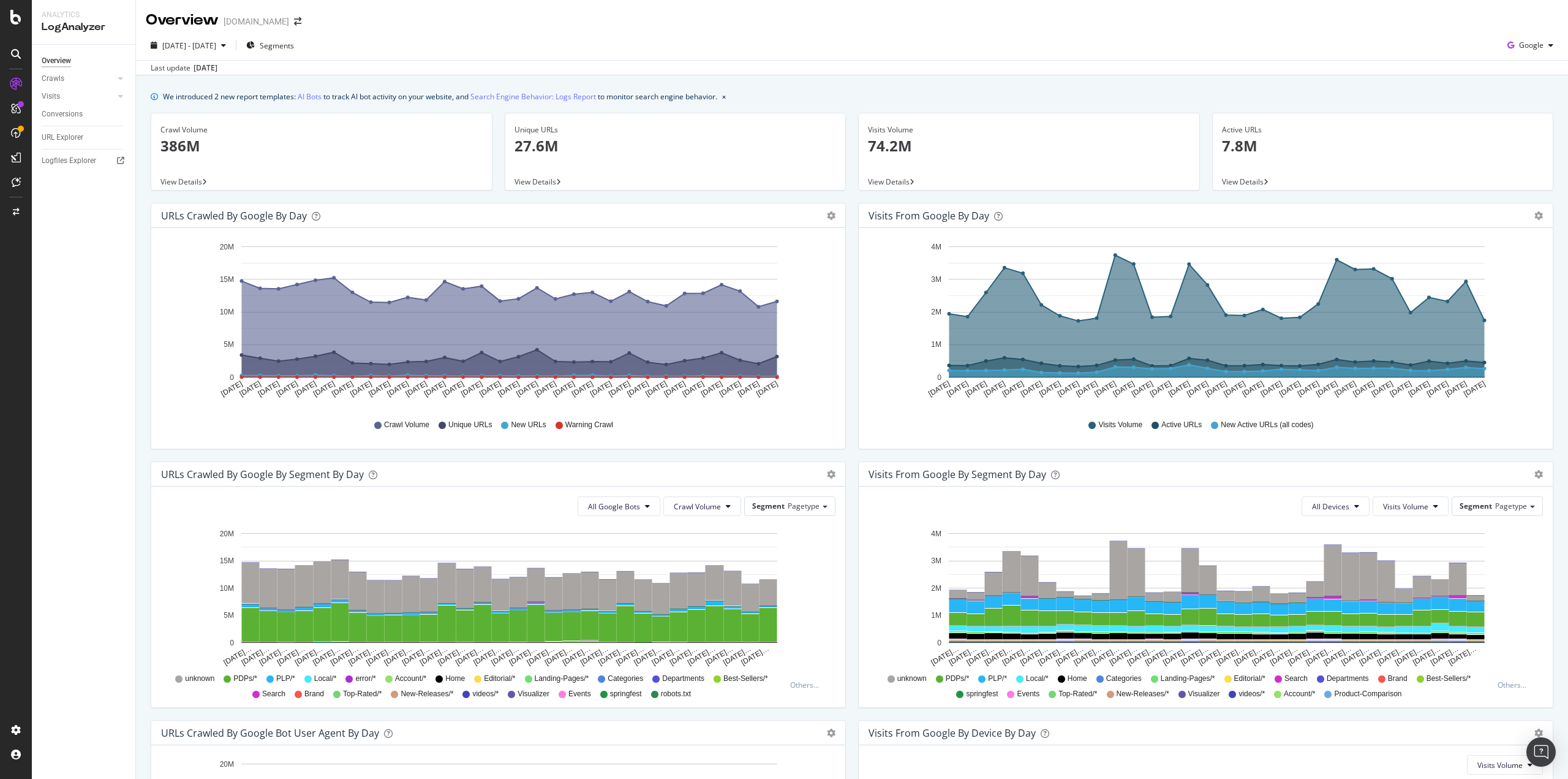
click at [188, 180] on span "View Details" at bounding box center [181, 181] width 42 height 10
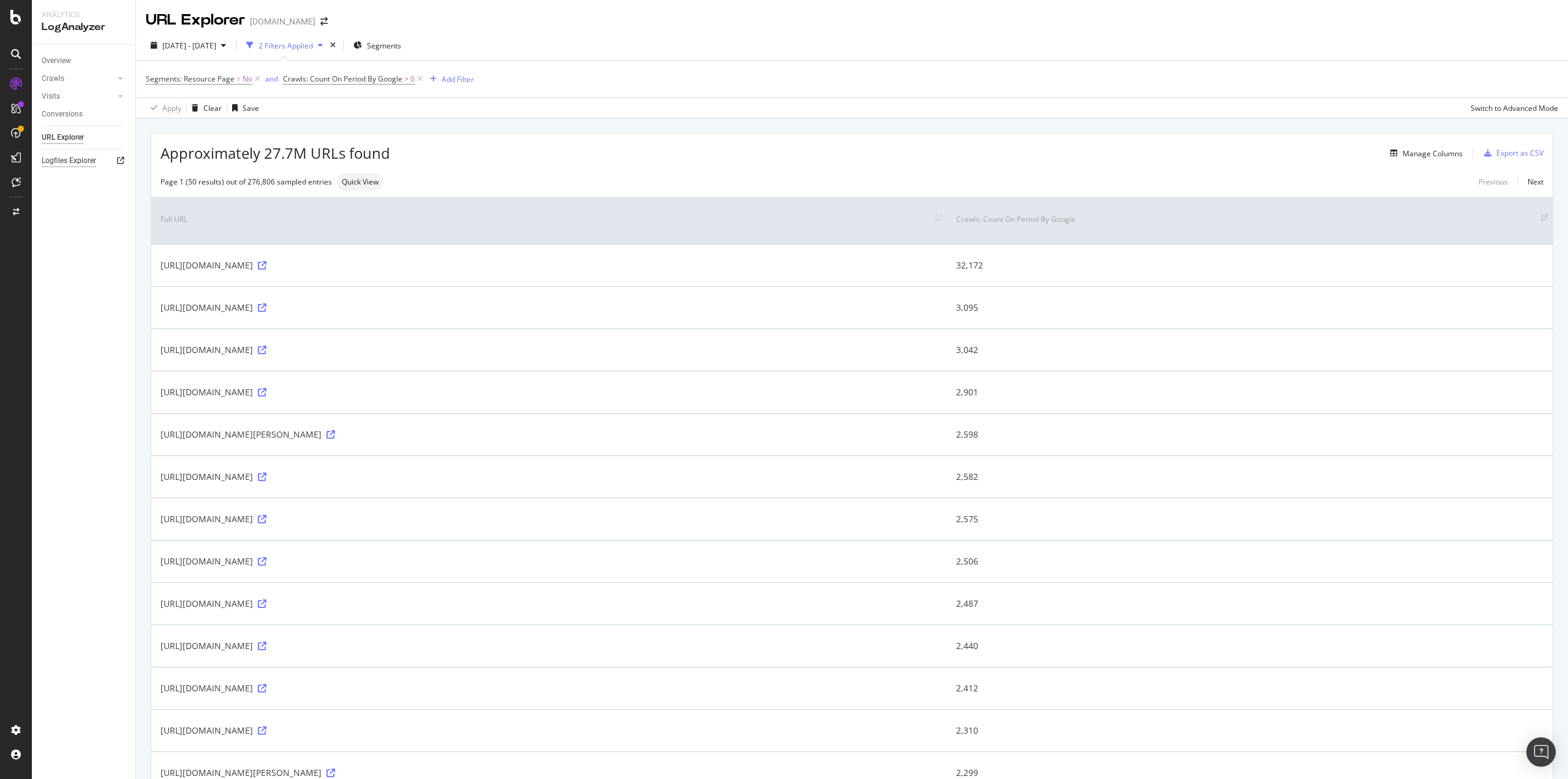
click at [96, 160] on div "Logfiles Explorer" at bounding box center [68, 161] width 54 height 13
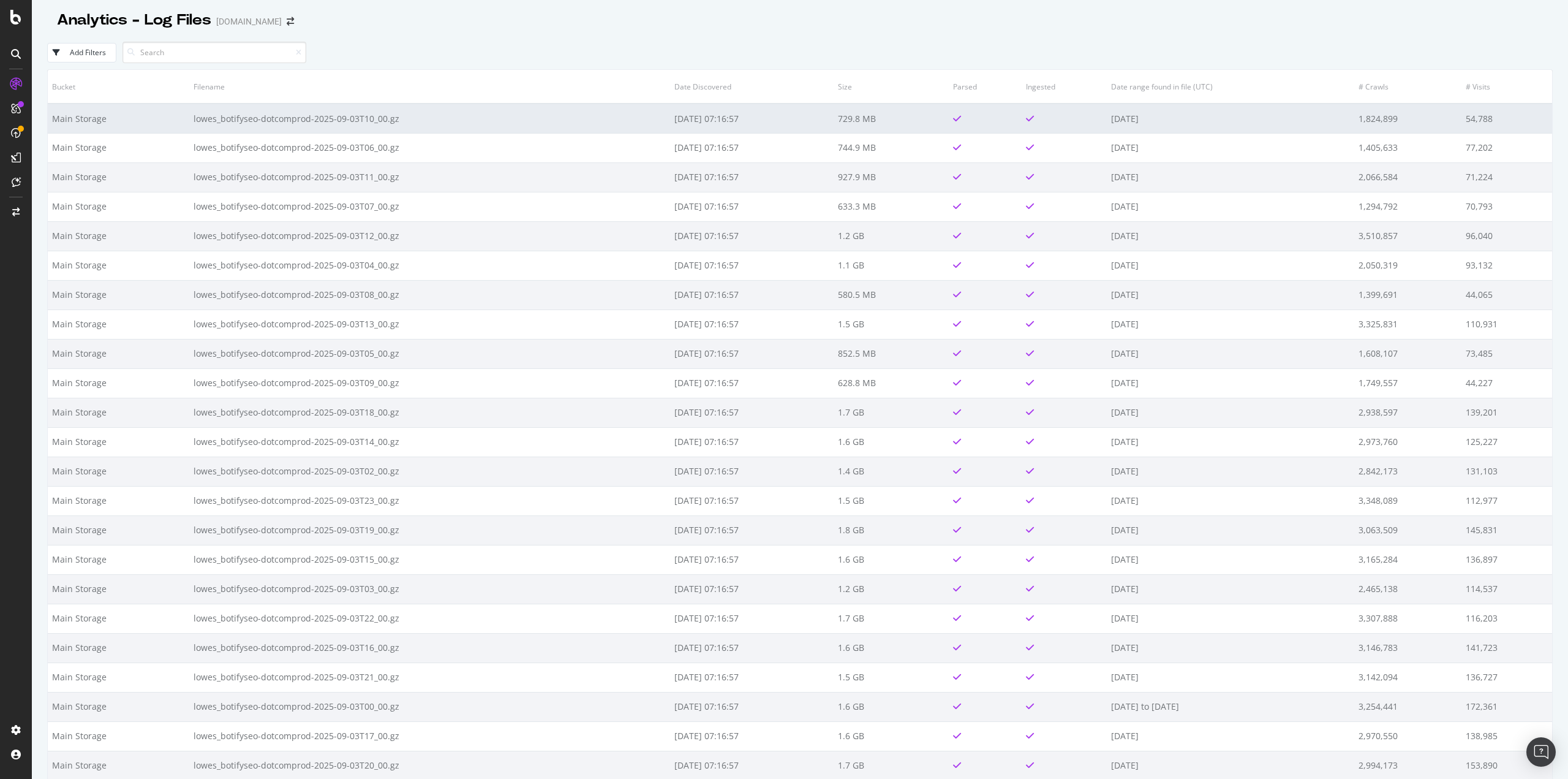
click at [314, 119] on td "lowes_botifyseo-dotcomprod-2025-09-03T10_00.gz" at bounding box center [429, 118] width 481 height 29
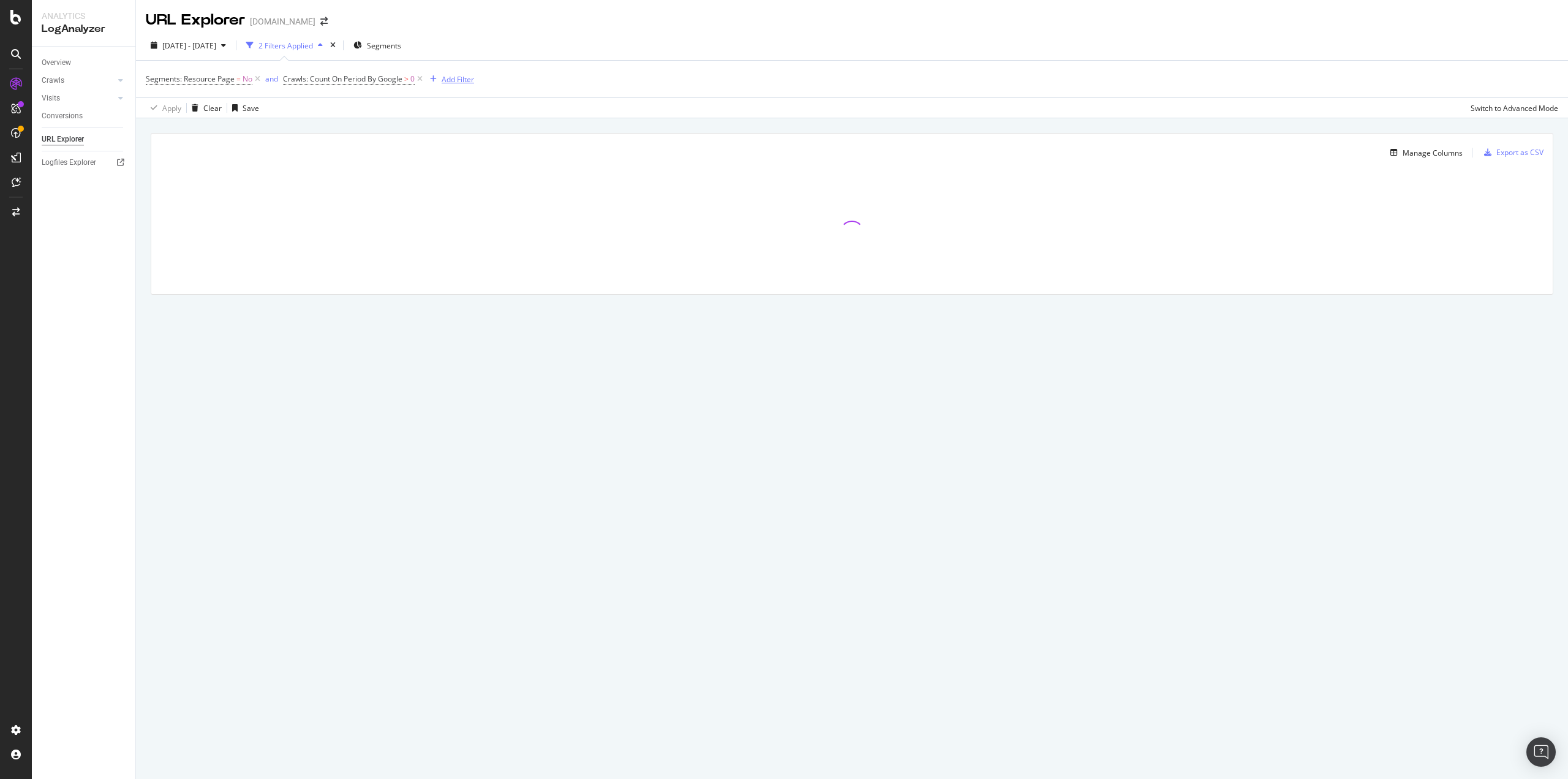
click at [457, 79] on div "Add Filter" at bounding box center [457, 79] width 33 height 10
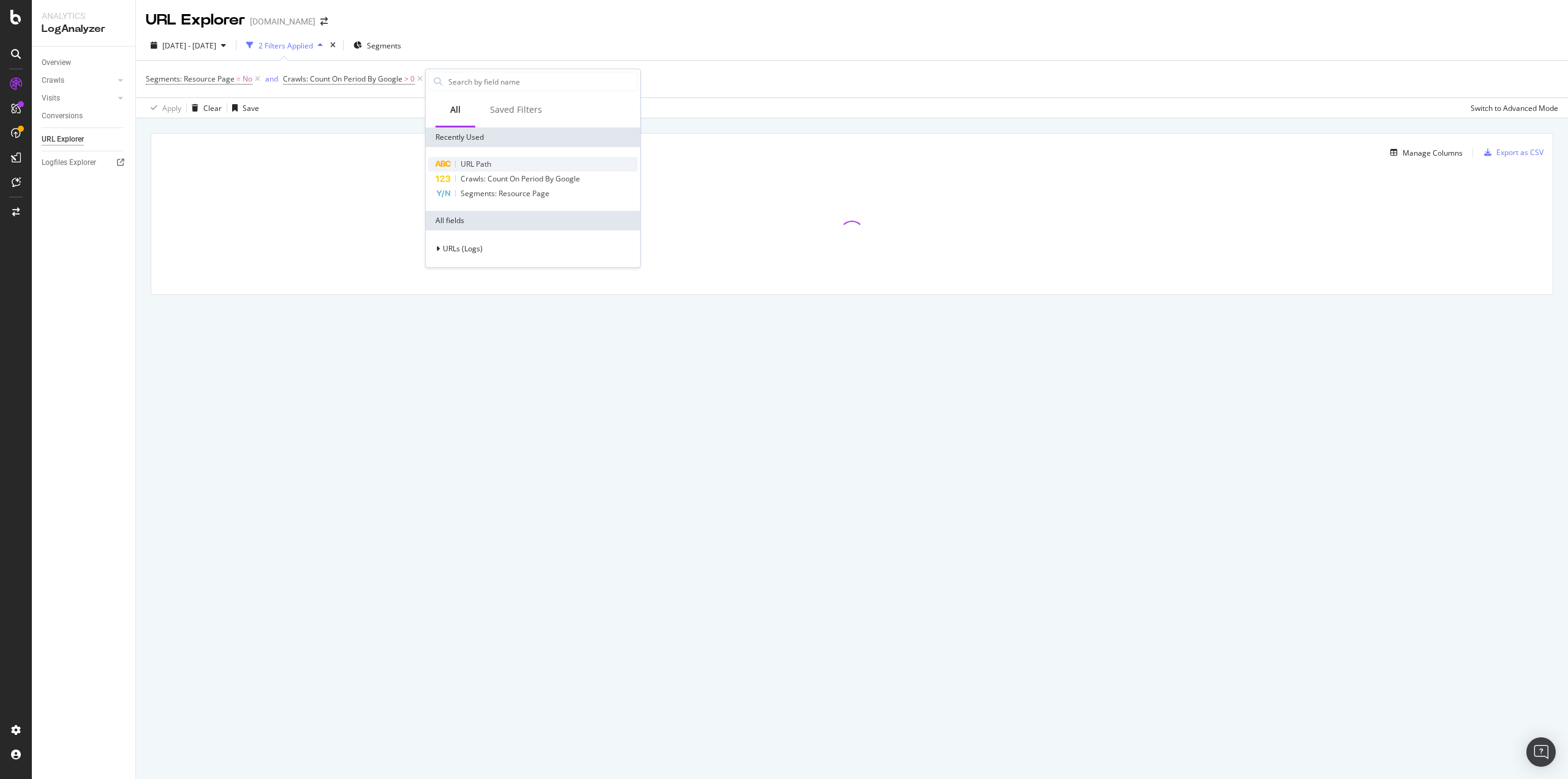
click at [496, 166] on div "URL Path" at bounding box center [533, 164] width 209 height 15
click at [491, 128] on input "text" at bounding box center [503, 132] width 133 height 20
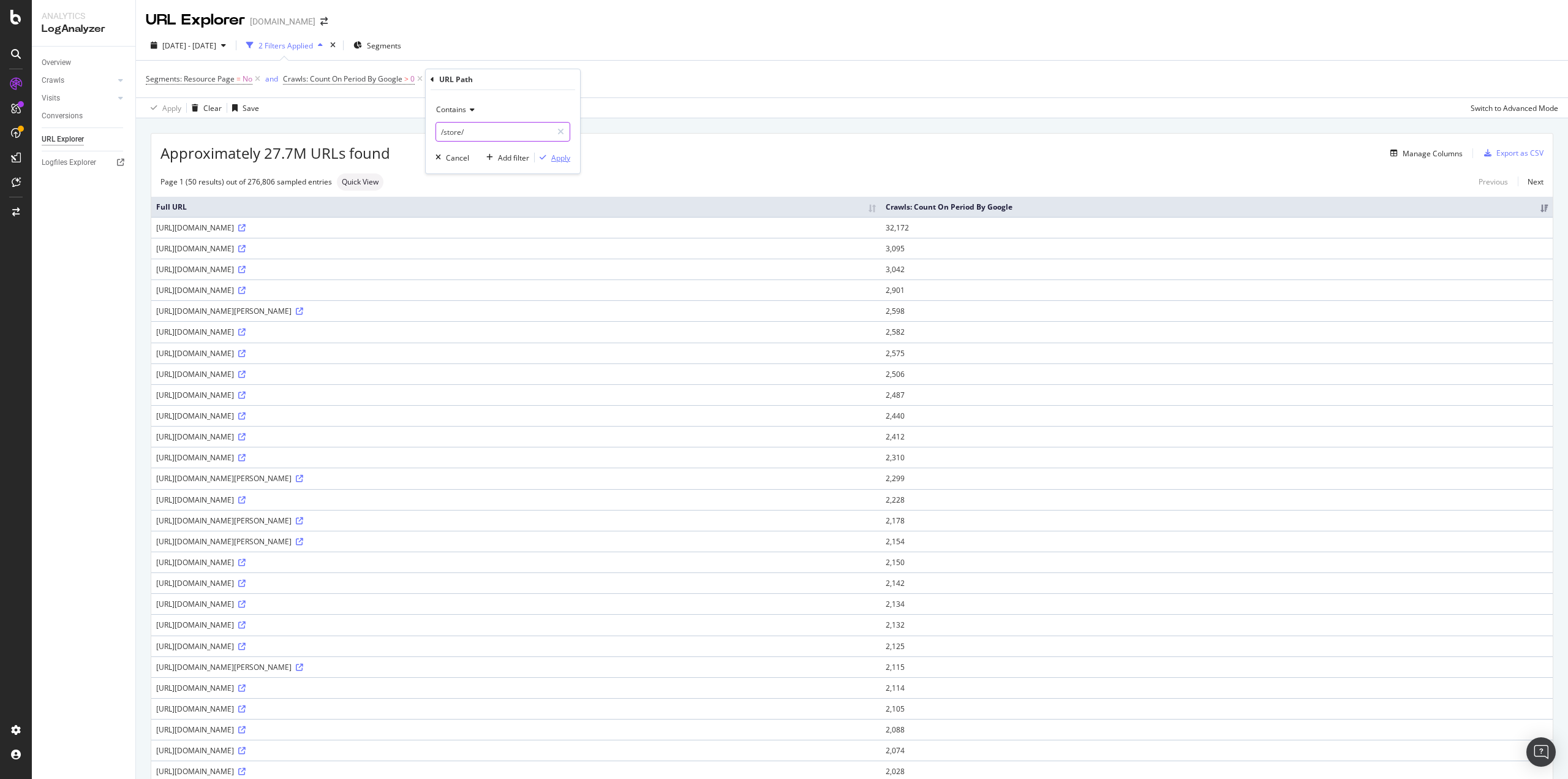
type input "/store/"
click at [543, 157] on icon "button" at bounding box center [543, 158] width 7 height 8
click at [1516, 152] on div "Export as CSV" at bounding box center [1519, 153] width 47 height 10
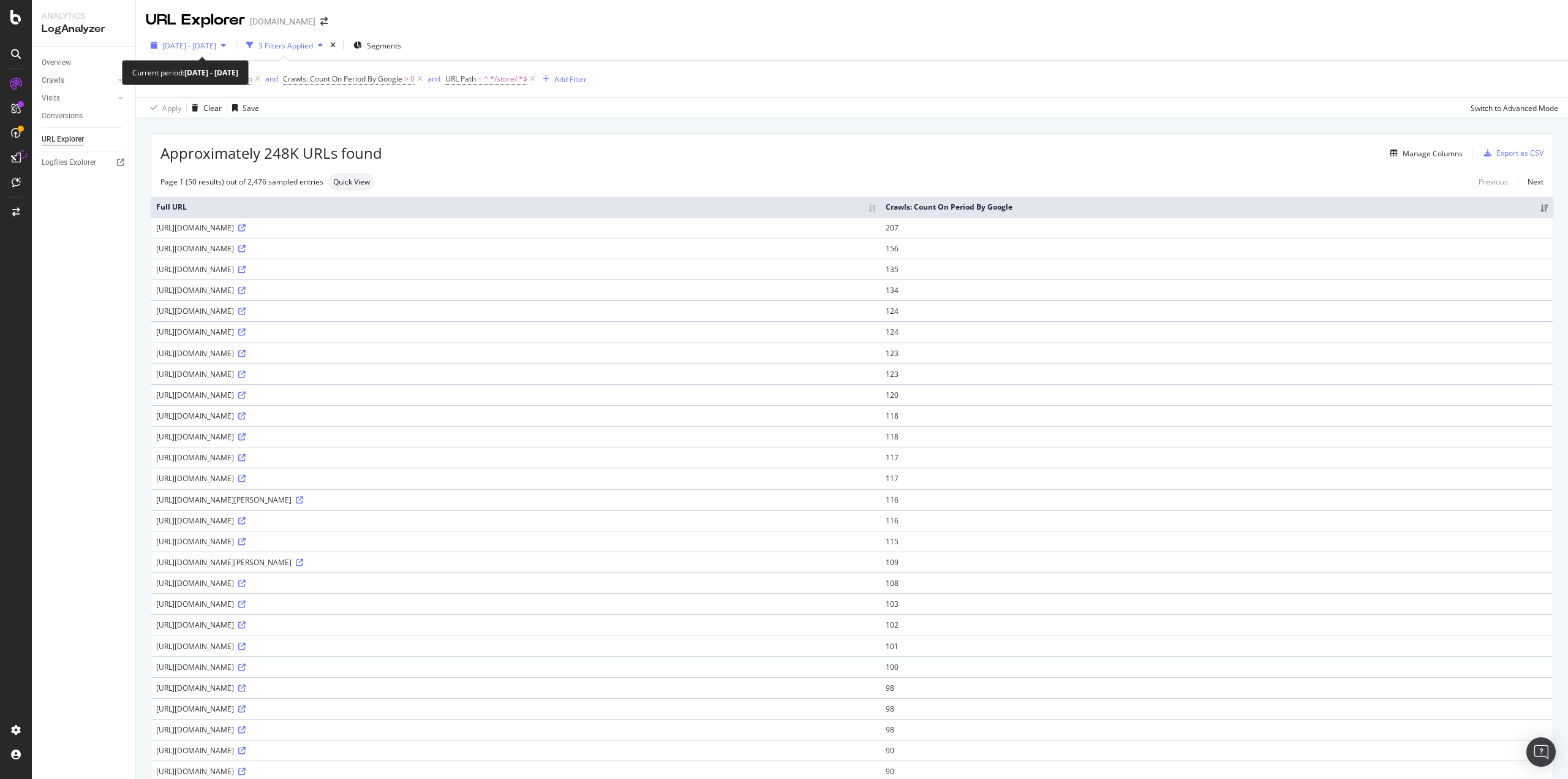
click at [216, 45] on span "2025 Aug. 5th - Sep. 3rd" at bounding box center [189, 45] width 54 height 10
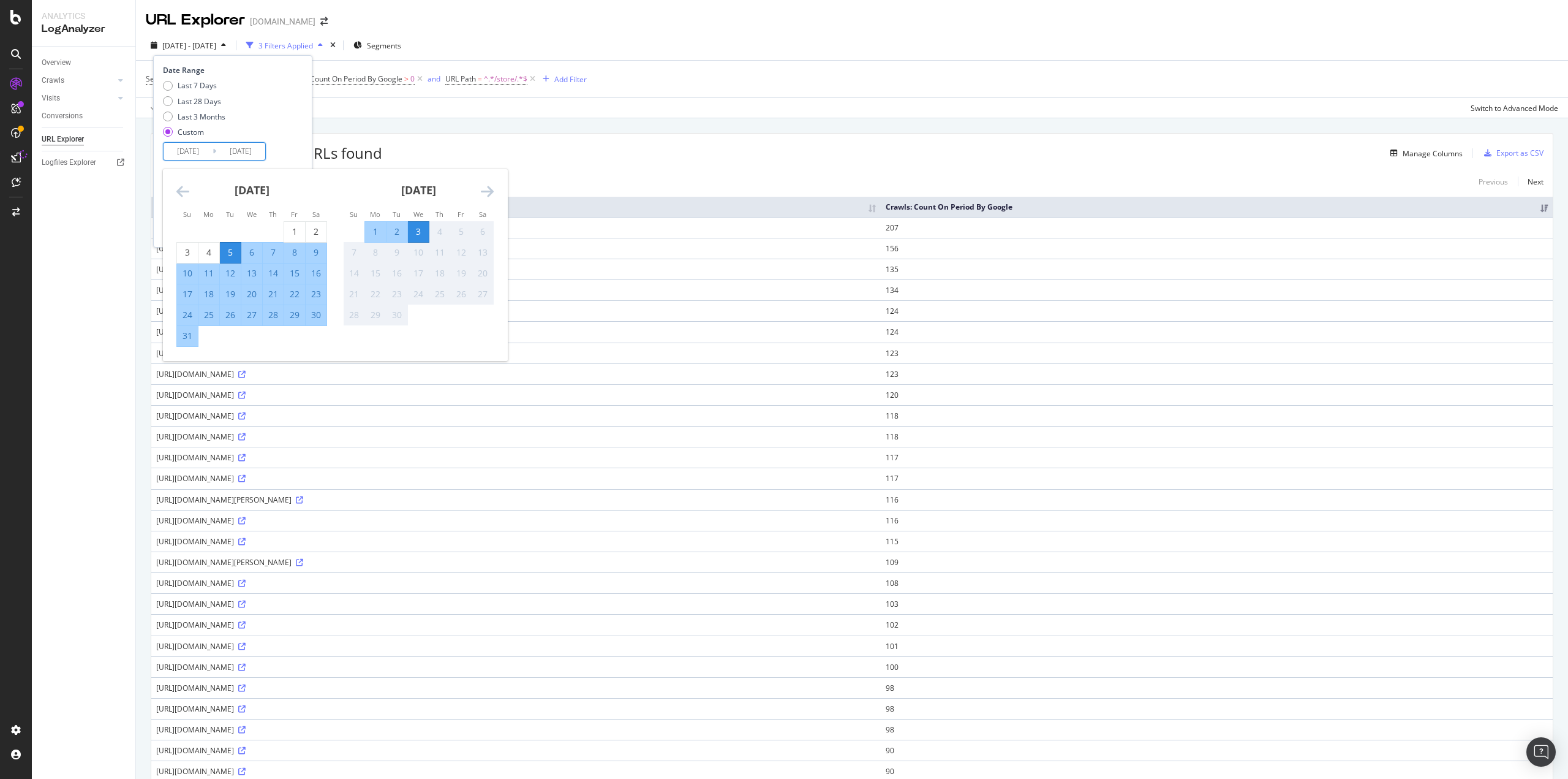
click at [202, 154] on input "2025/08/05" at bounding box center [188, 151] width 49 height 17
click at [269, 253] on div "7" at bounding box center [273, 252] width 21 height 12
type input "2025/08/07"
click at [279, 254] on div "7" at bounding box center [273, 252] width 21 height 12
type input "2025/08/07"
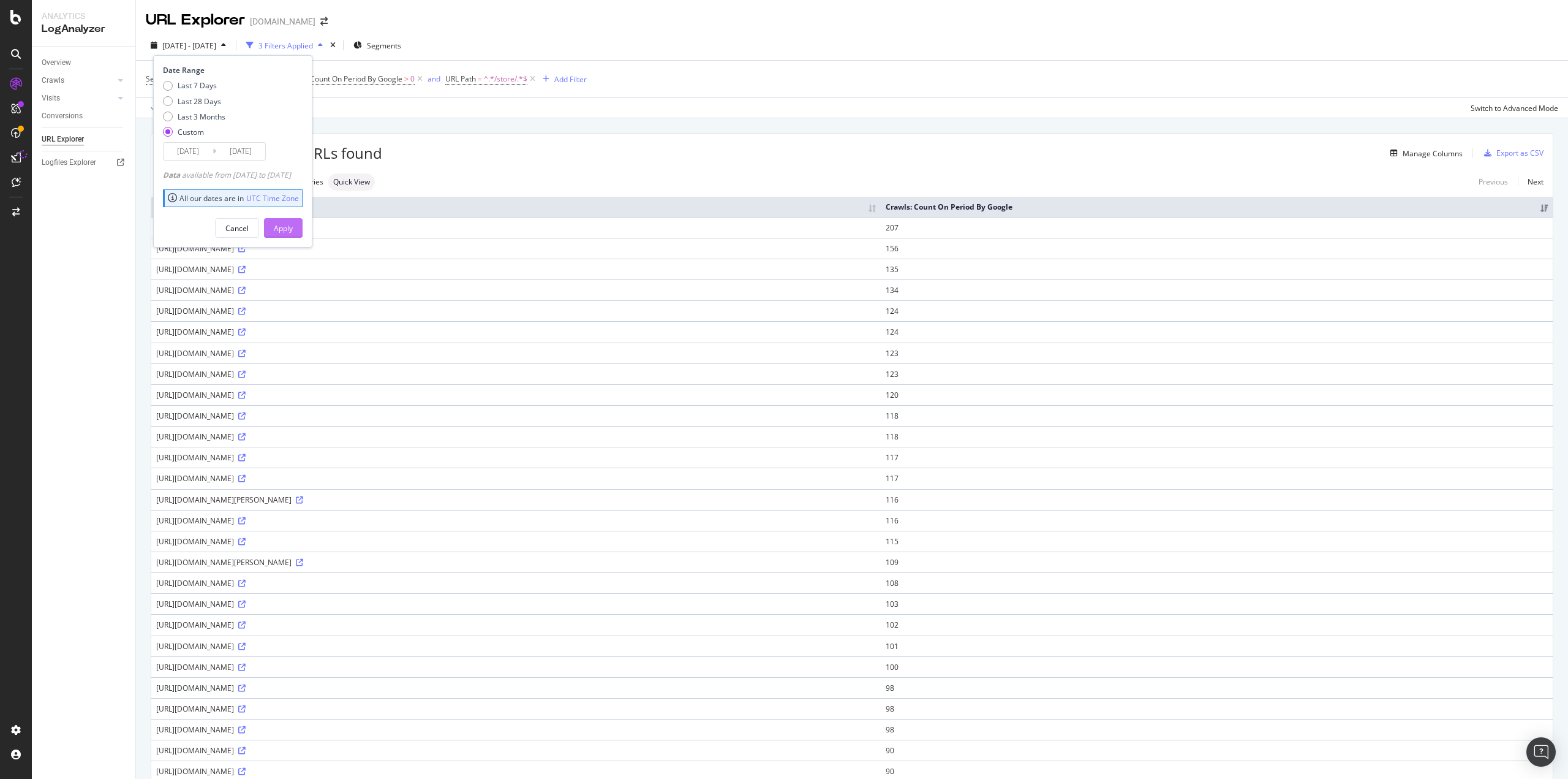
click at [293, 224] on div "Apply" at bounding box center [284, 228] width 19 height 10
click at [1518, 148] on div "Export as CSV" at bounding box center [1519, 153] width 47 height 10
click at [1511, 152] on div "Export as CSV" at bounding box center [1519, 153] width 47 height 10
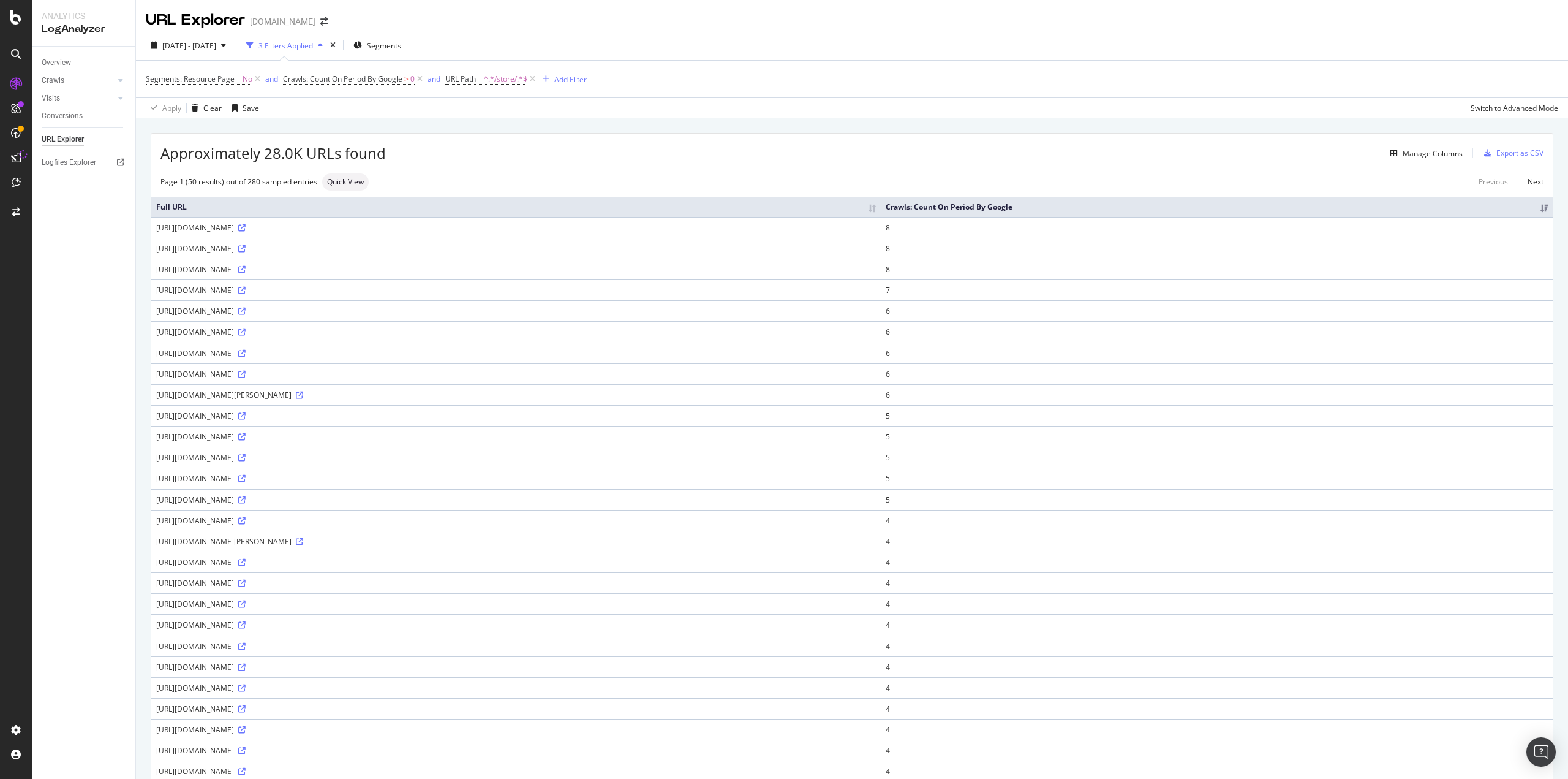
click at [521, 93] on div "Segments: Resource Page = No and Crawls: Count On Period By Google > 0 and URL …" at bounding box center [851, 79] width 1412 height 37
click at [1518, 157] on div "Export as CSV" at bounding box center [1519, 153] width 47 height 10
click at [1489, 144] on div "Export as CSV" at bounding box center [1511, 153] width 65 height 19
click at [1502, 151] on div "Export as CSV" at bounding box center [1519, 153] width 47 height 10
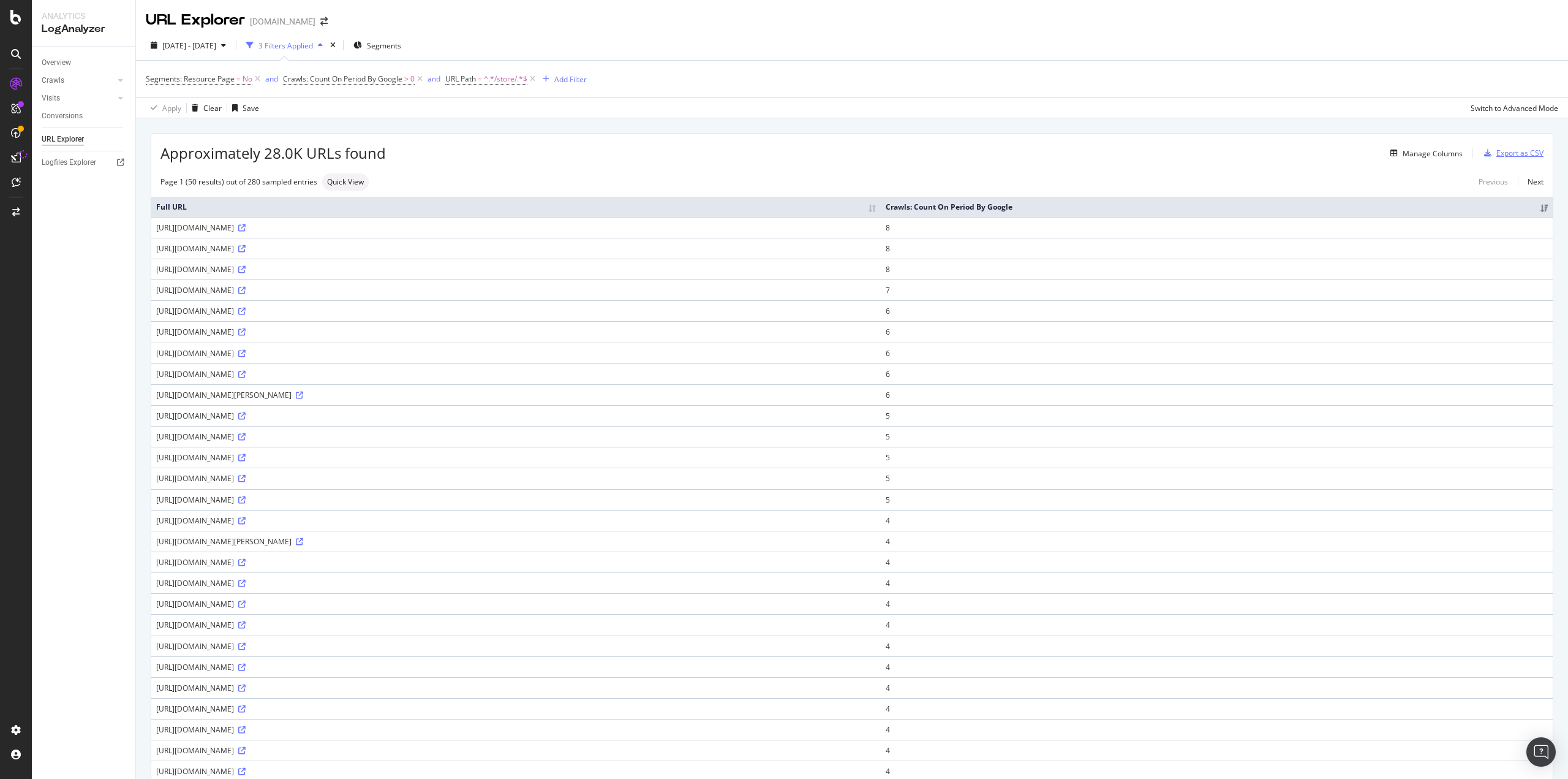
click at [1502, 151] on div "Export as CSV" at bounding box center [1519, 153] width 47 height 10
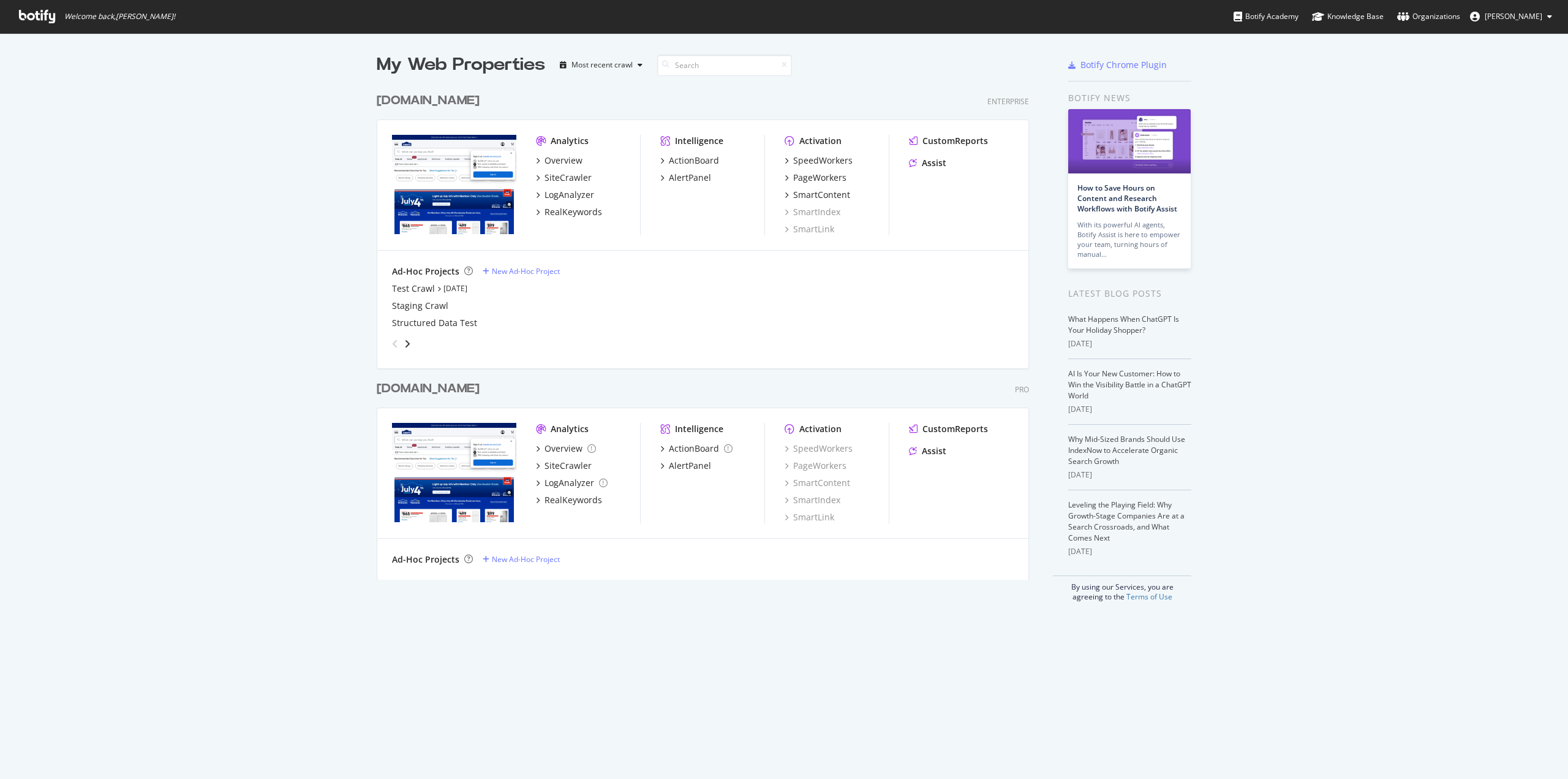
scroll to position [493, 653]
